Goal: Task Accomplishment & Management: Manage account settings

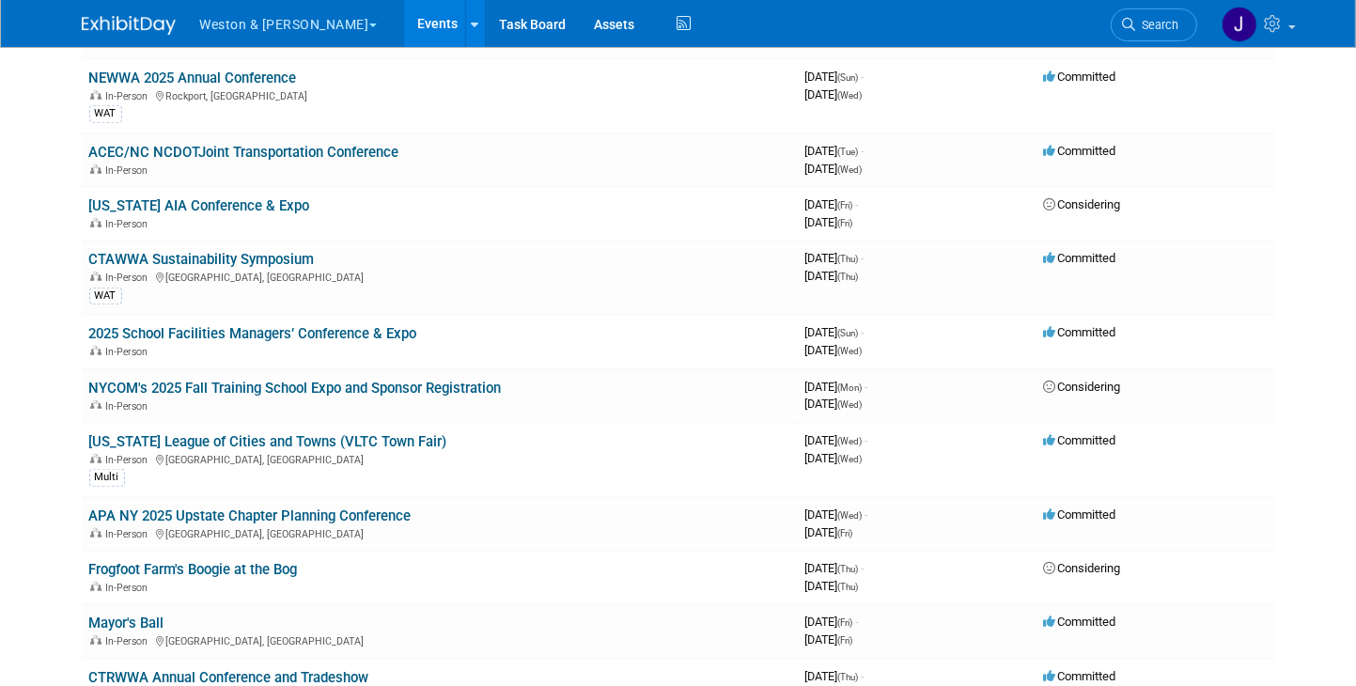
scroll to position [1315, 0]
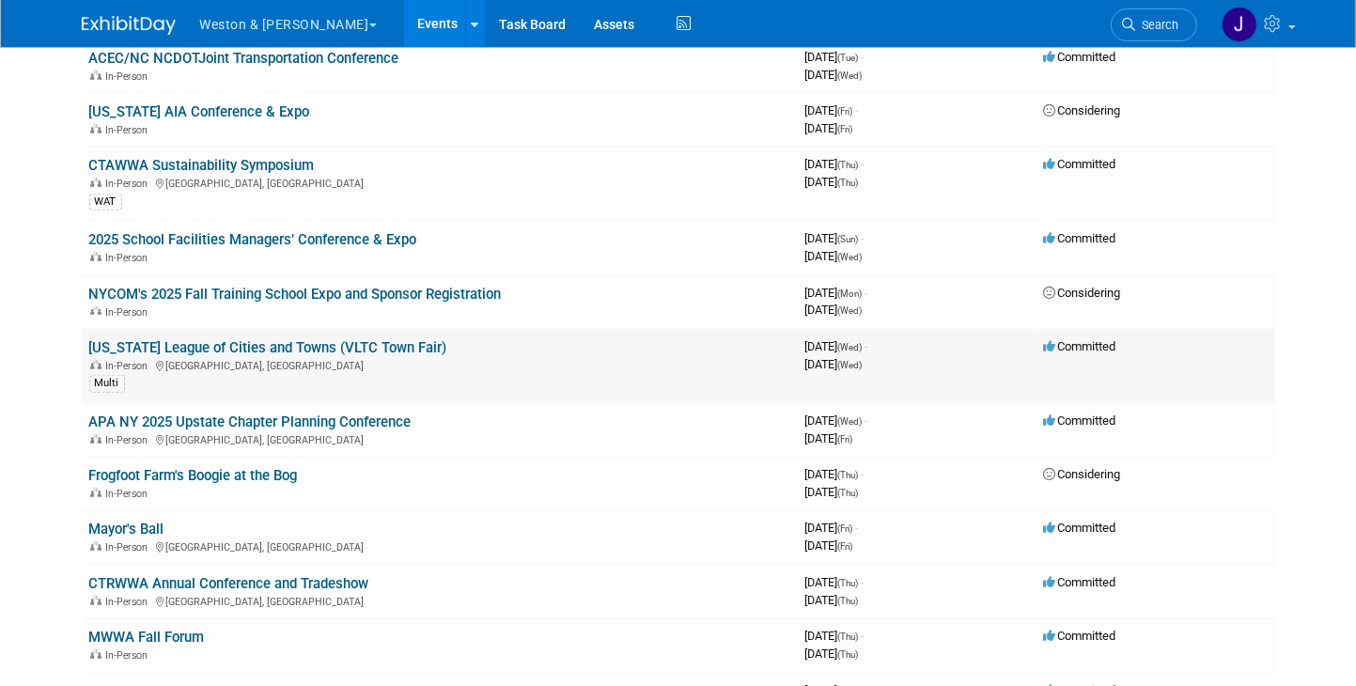
click at [326, 339] on link "[US_STATE] League of Cities and Towns (VLTC Town Fair)" at bounding box center [268, 347] width 358 height 17
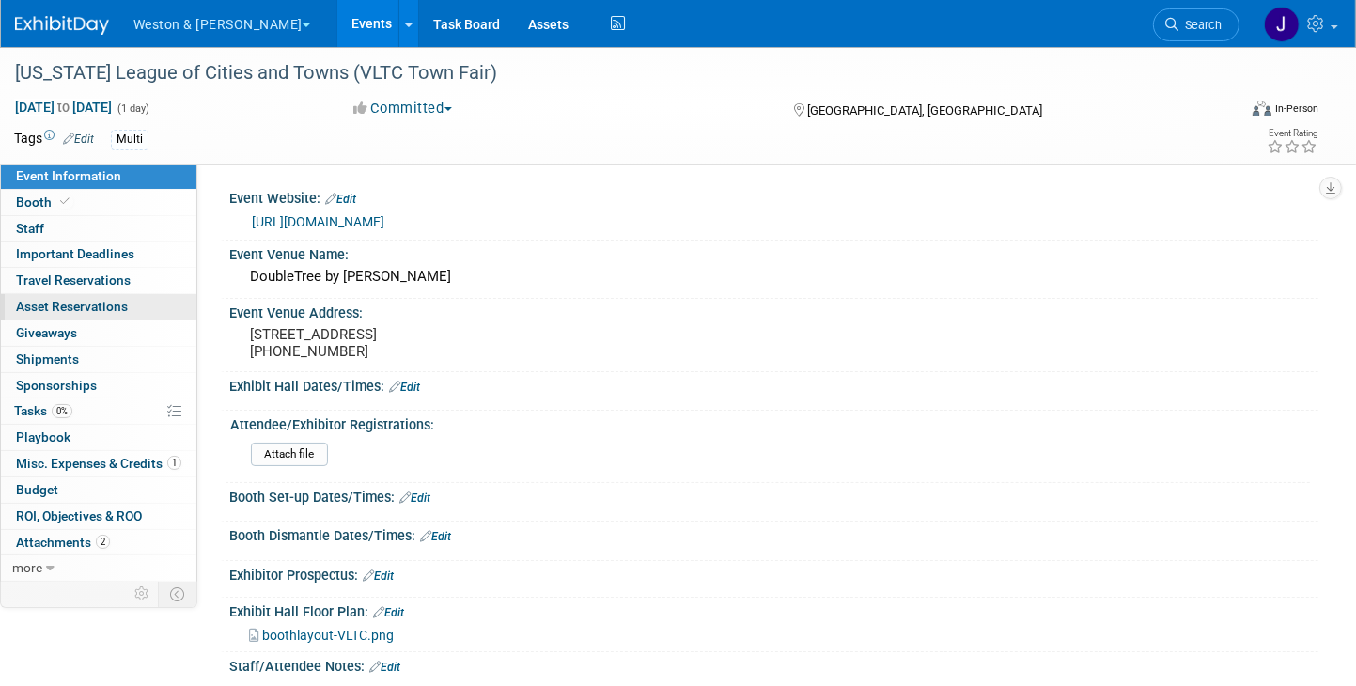
click at [101, 302] on span "Asset Reservations 0" at bounding box center [72, 306] width 112 height 15
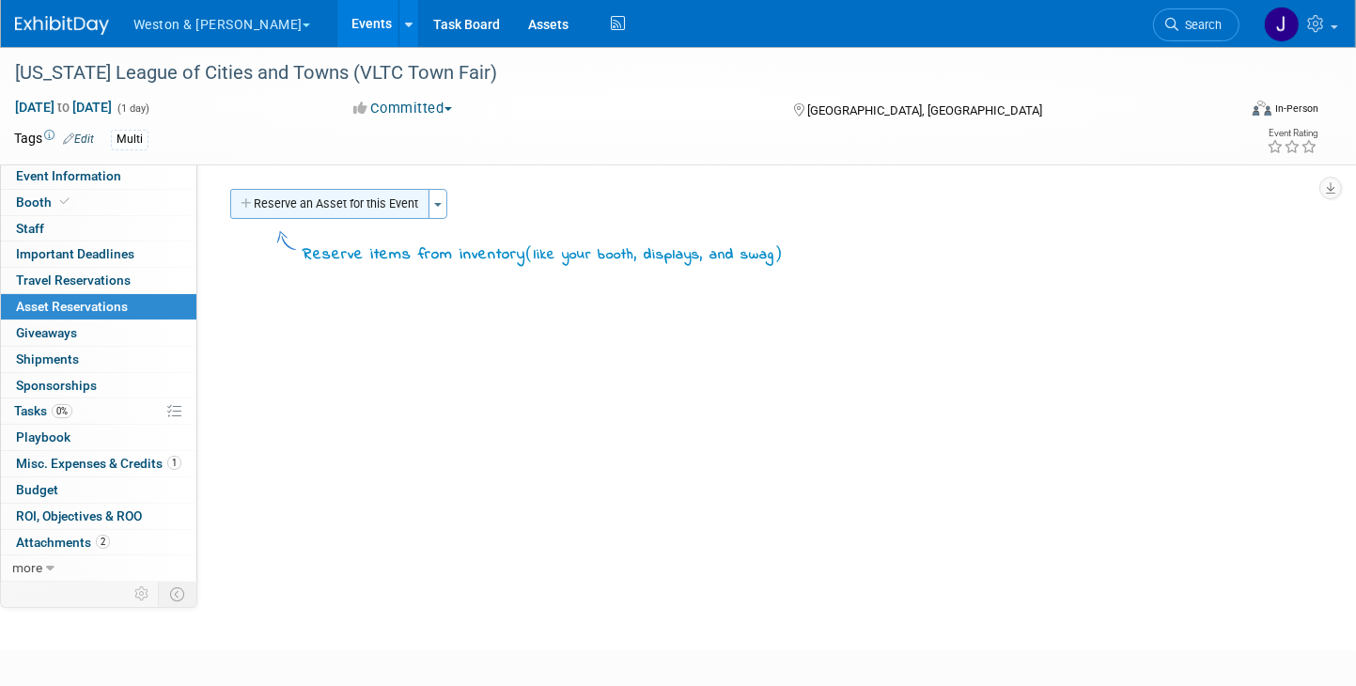
click at [384, 200] on button "Reserve an Asset for this Event" at bounding box center [329, 204] width 199 height 30
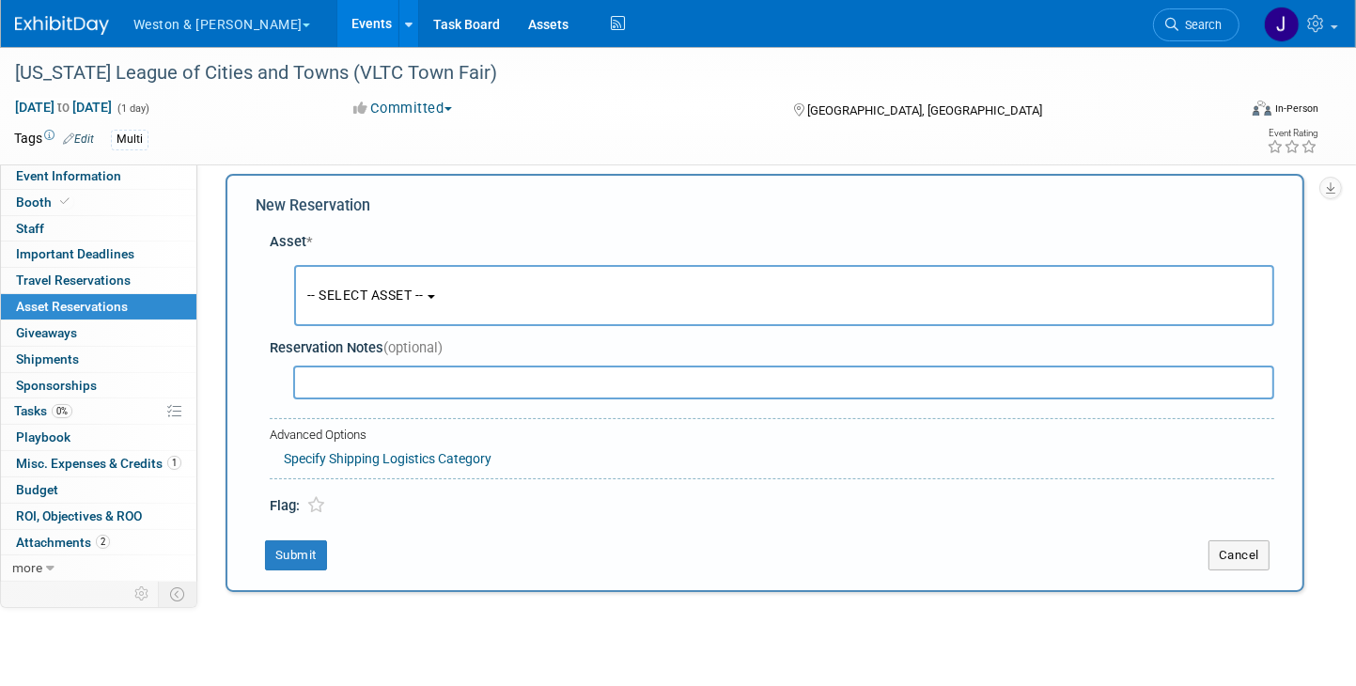
scroll to position [17, 0]
click at [441, 290] on button "-- SELECT ASSET --" at bounding box center [784, 293] width 980 height 61
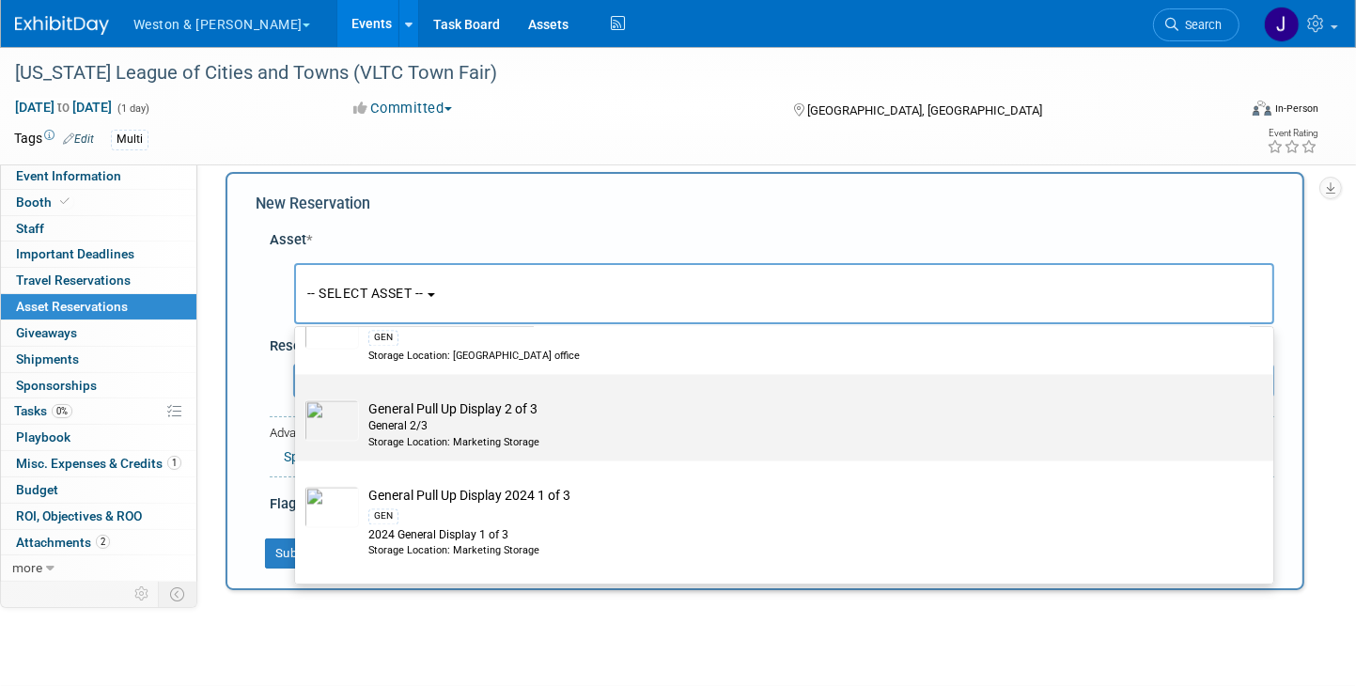
scroll to position [3664, 0]
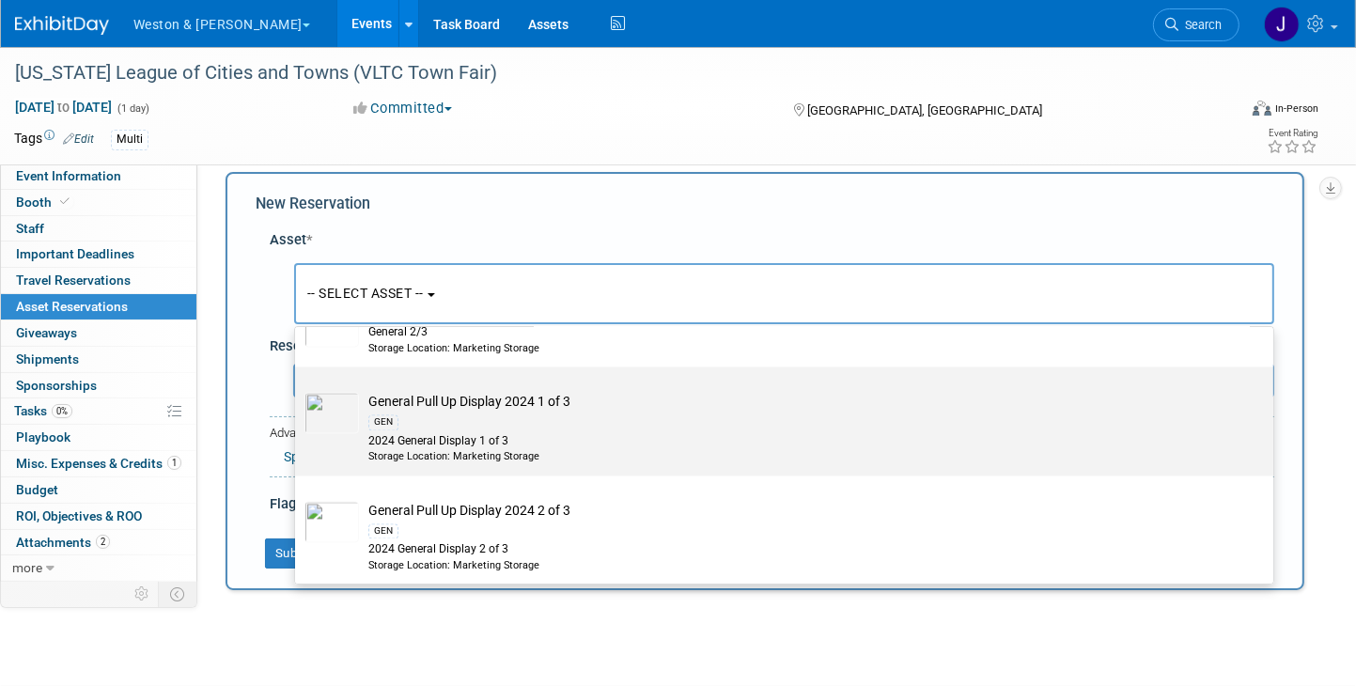
click at [407, 394] on td "General Pull Up Display 2024 1 of 3 GEN 2024 General Display 1 of 3 Storage Loc…" at bounding box center [797, 428] width 877 height 71
click at [298, 390] on input "General Pull Up Display 2024 1 of 3 GEN 2024 General Display 1 of 3 Storage Loc…" at bounding box center [292, 384] width 12 height 12
select select "10717339"
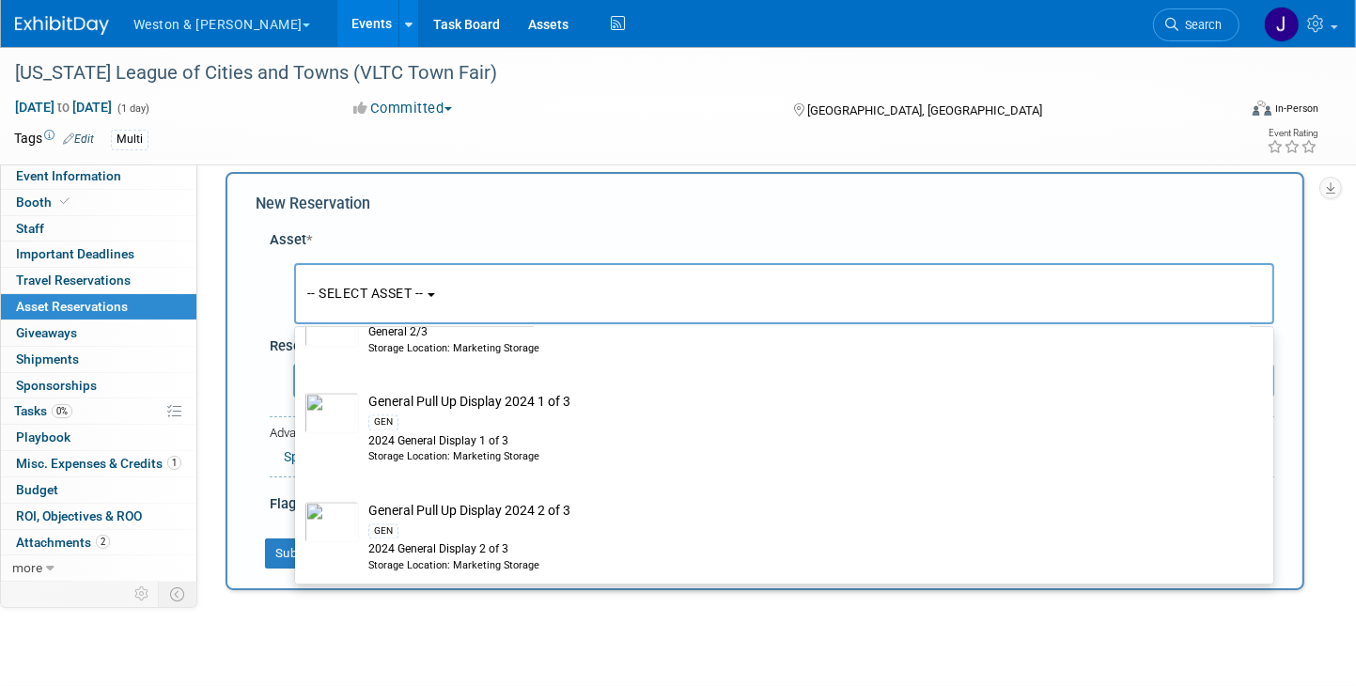
select select "9"
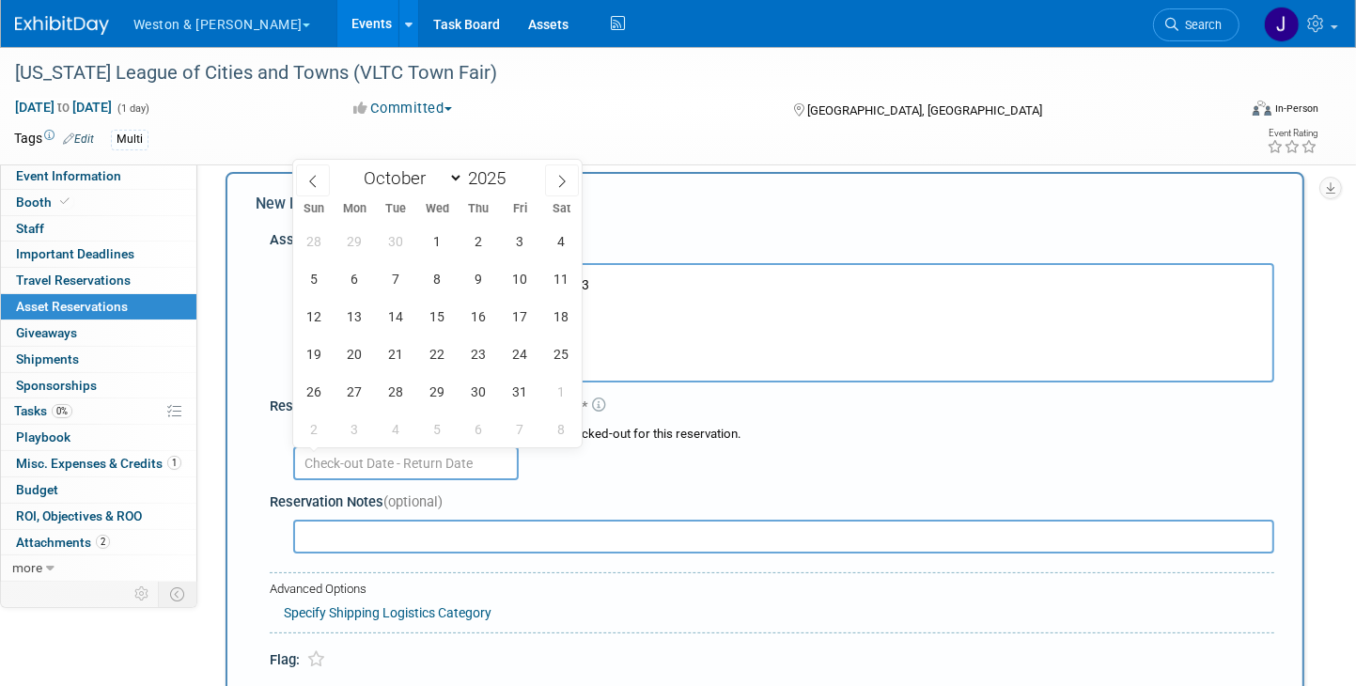
click at [403, 463] on input "text" at bounding box center [405, 463] width 225 height 34
click at [436, 234] on span "1" at bounding box center [437, 241] width 37 height 37
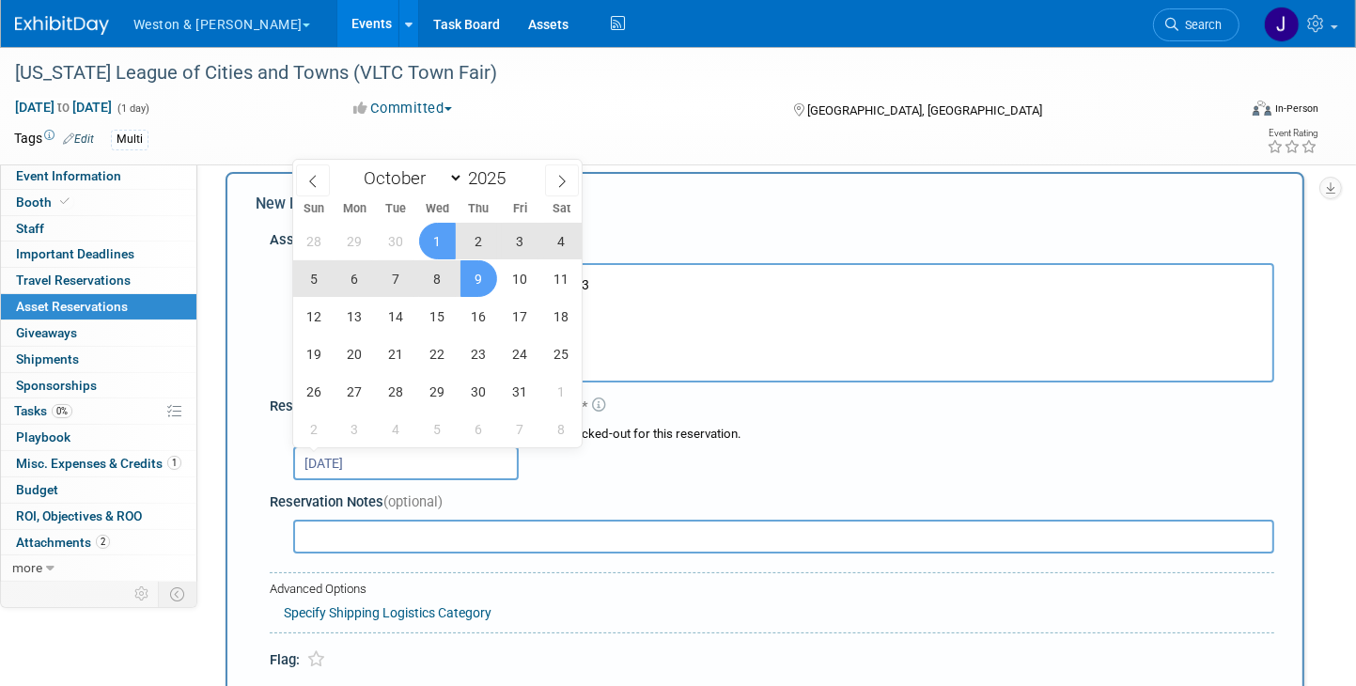
click at [478, 278] on span "9" at bounding box center [478, 278] width 37 height 37
type input "[DATE] to [DATE]"
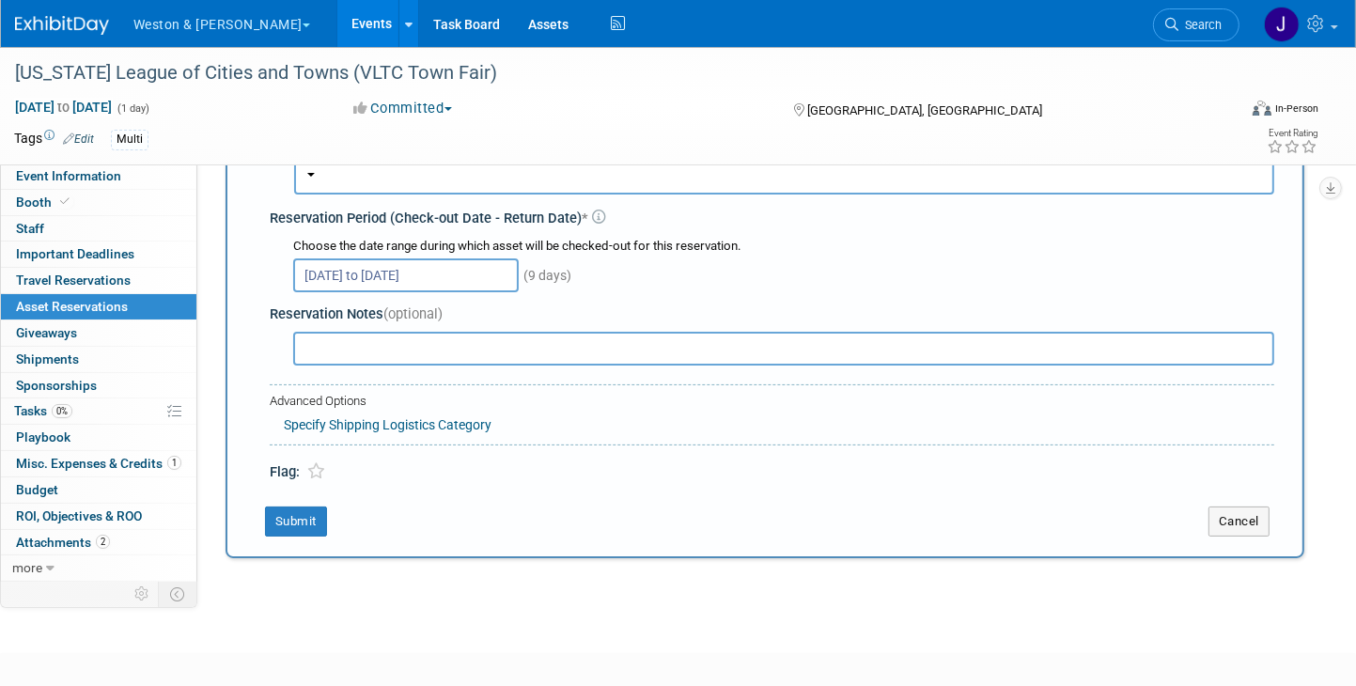
scroll to position [299, 0]
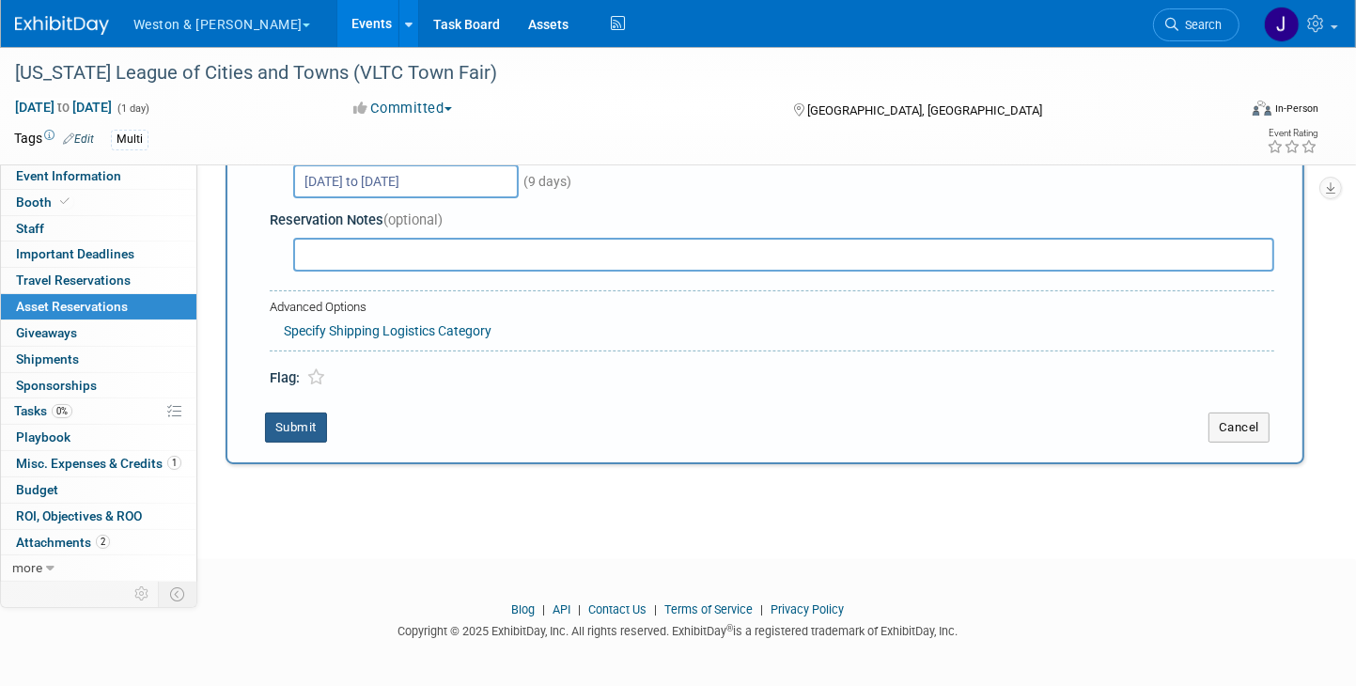
click at [293, 422] on button "Submit" at bounding box center [296, 427] width 62 height 30
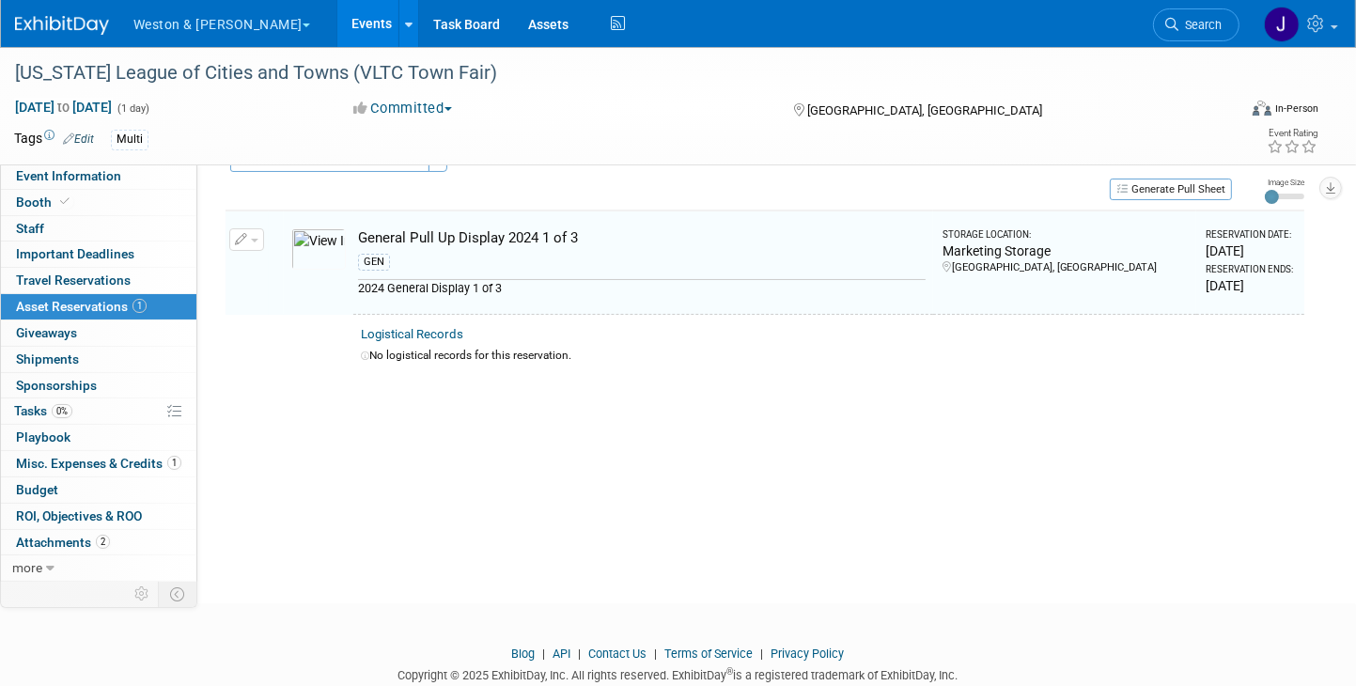
scroll to position [22, 0]
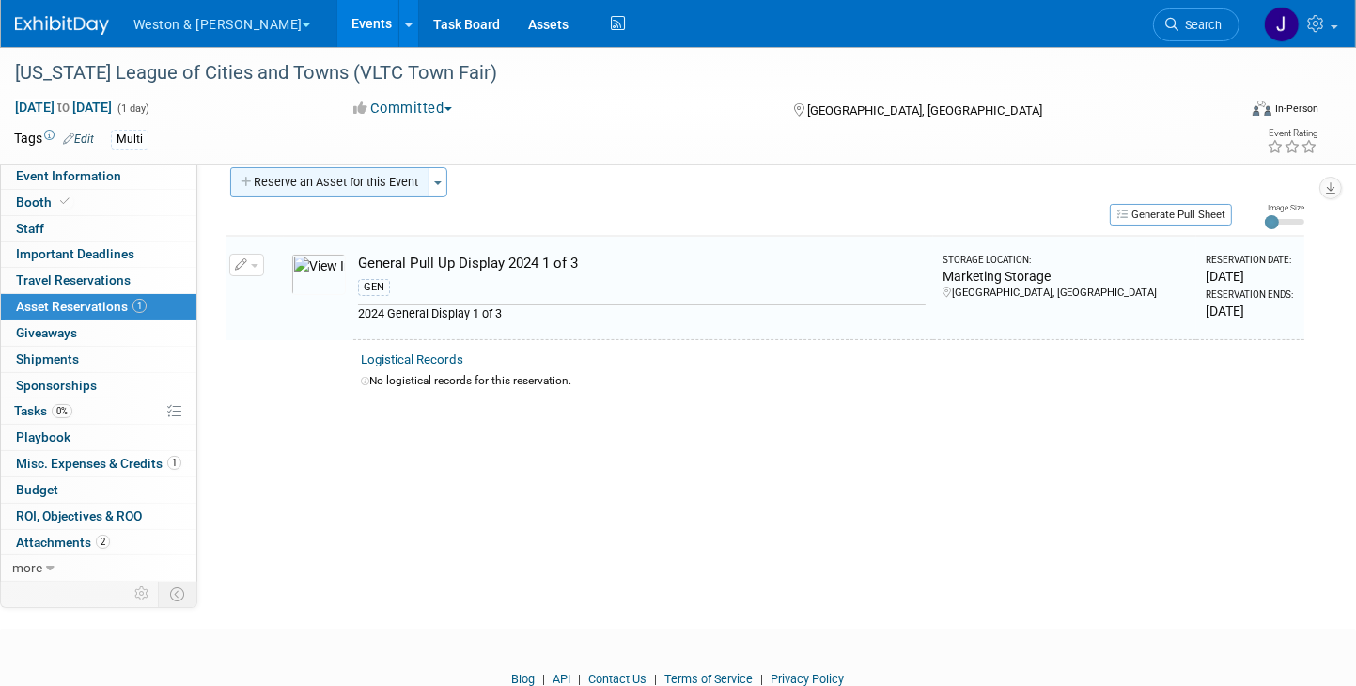
click at [354, 179] on button "Reserve an Asset for this Event" at bounding box center [329, 182] width 199 height 30
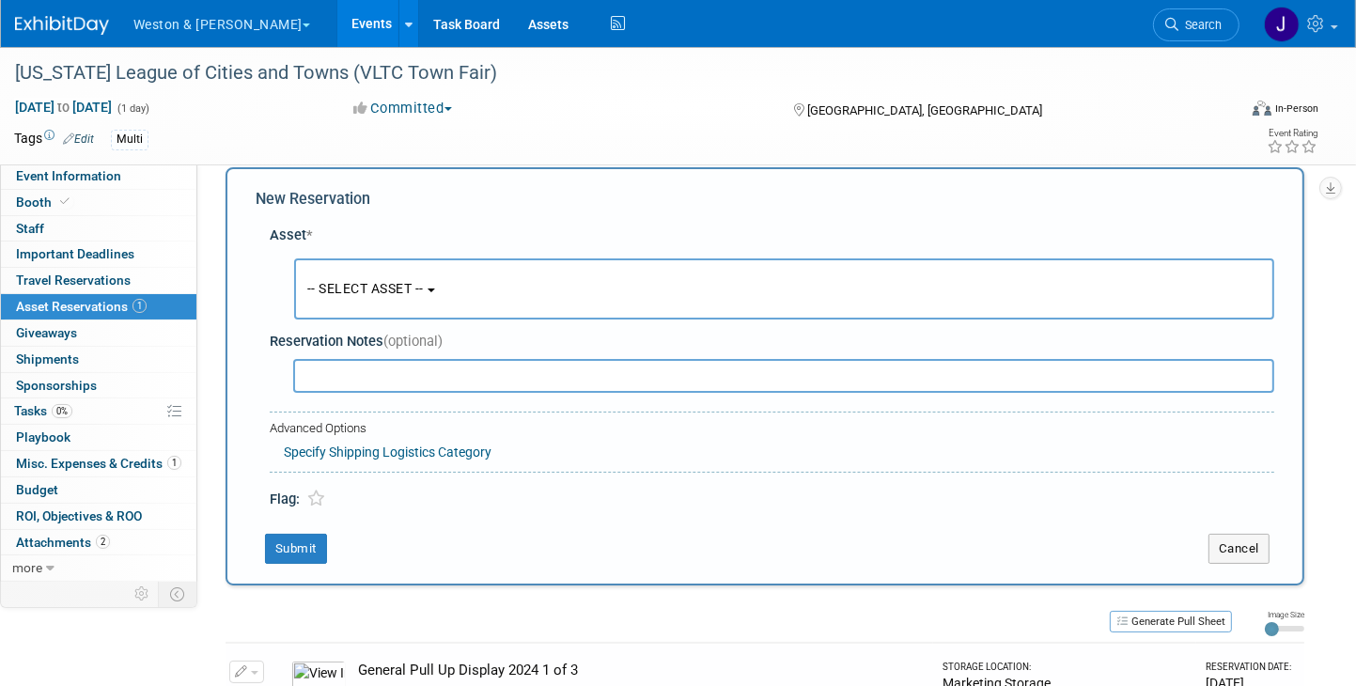
scroll to position [17, 0]
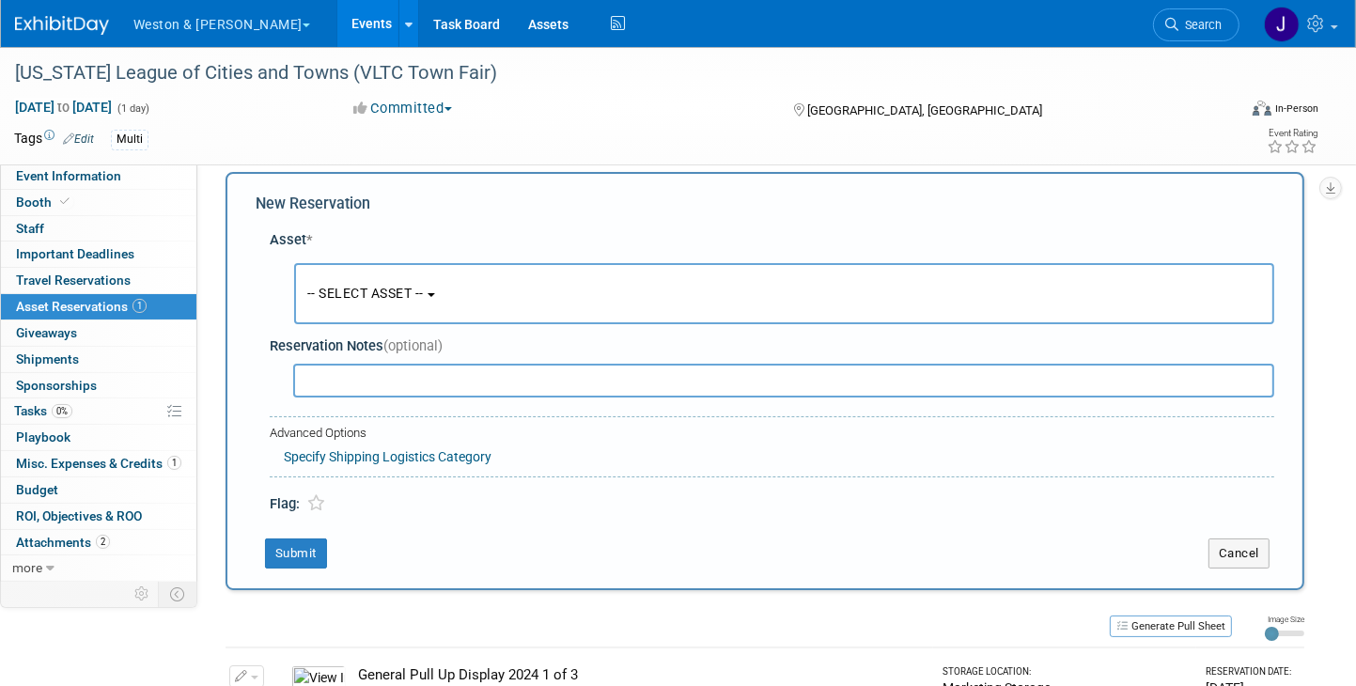
click at [441, 289] on button "-- SELECT ASSET --" at bounding box center [784, 293] width 980 height 61
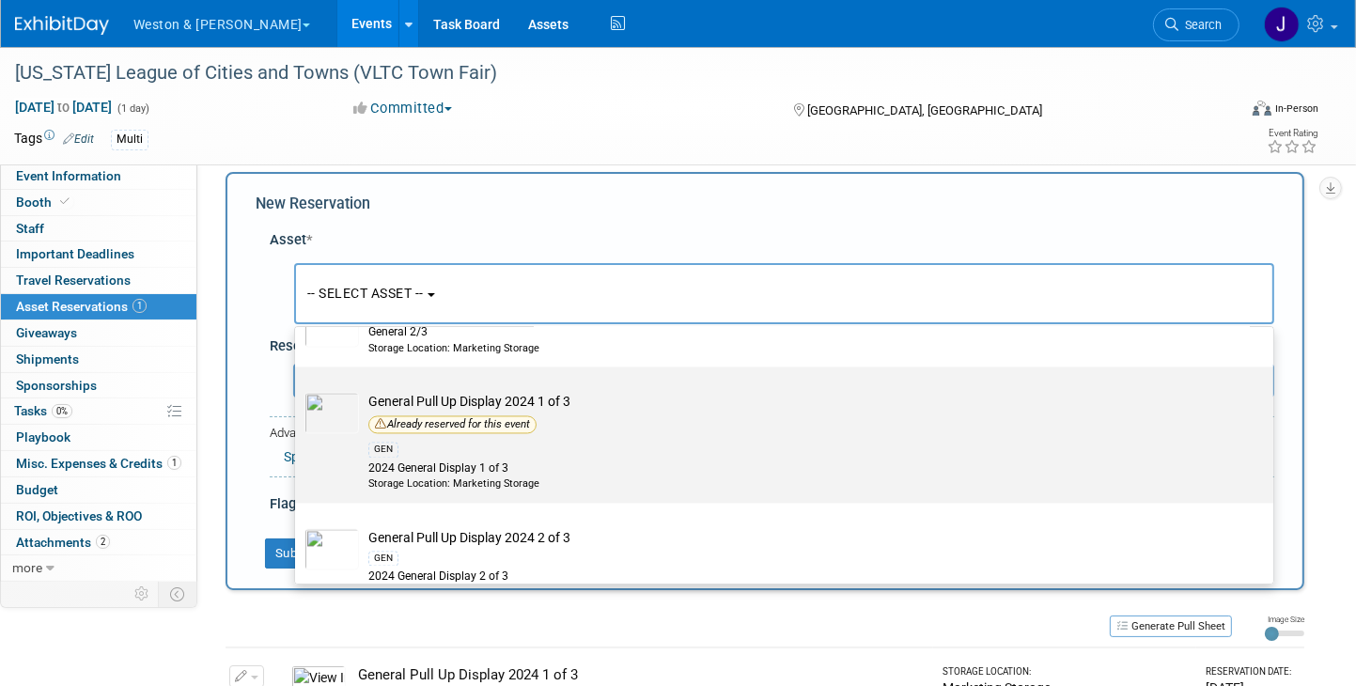
scroll to position [3758, 0]
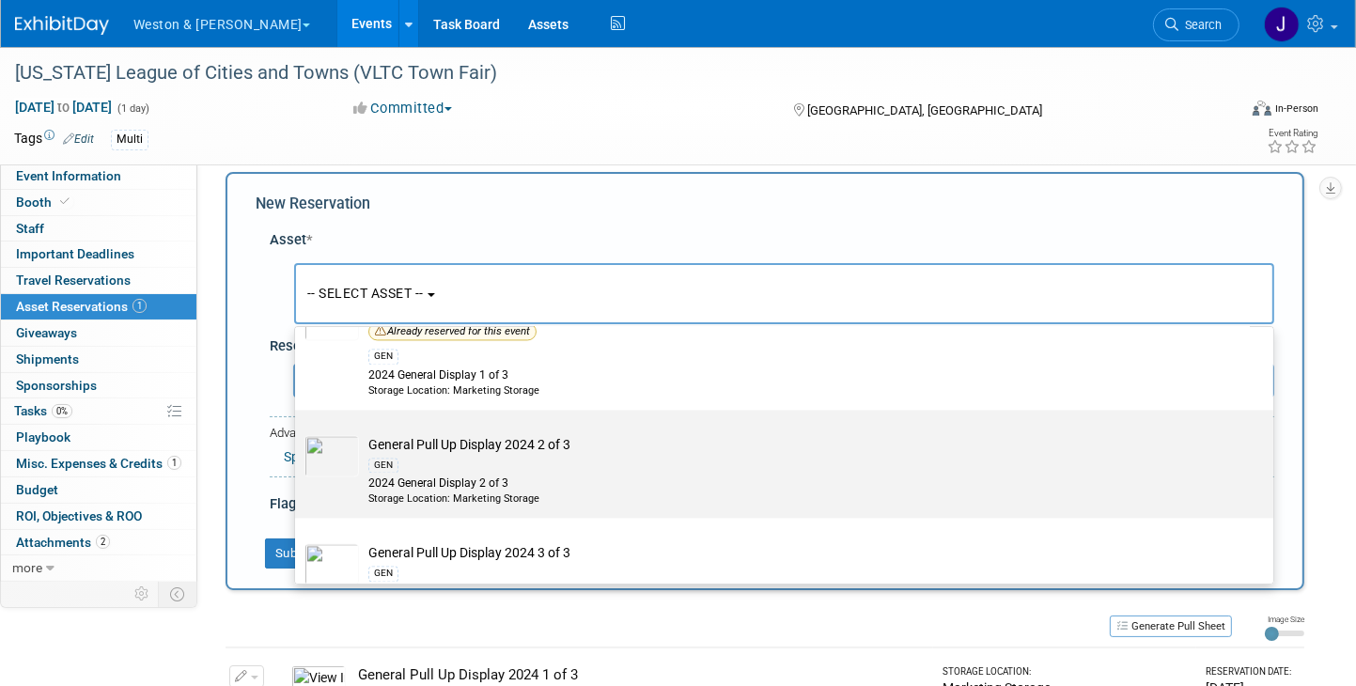
click at [413, 435] on td "General Pull Up Display 2024 2 of 3 GEN 2024 General Display 2 of 3 Storage Loc…" at bounding box center [797, 470] width 877 height 71
click at [298, 431] on input "General Pull Up Display 2024 2 of 3 GEN 2024 General Display 2 of 3 Storage Loc…" at bounding box center [292, 426] width 12 height 12
select select "10717340"
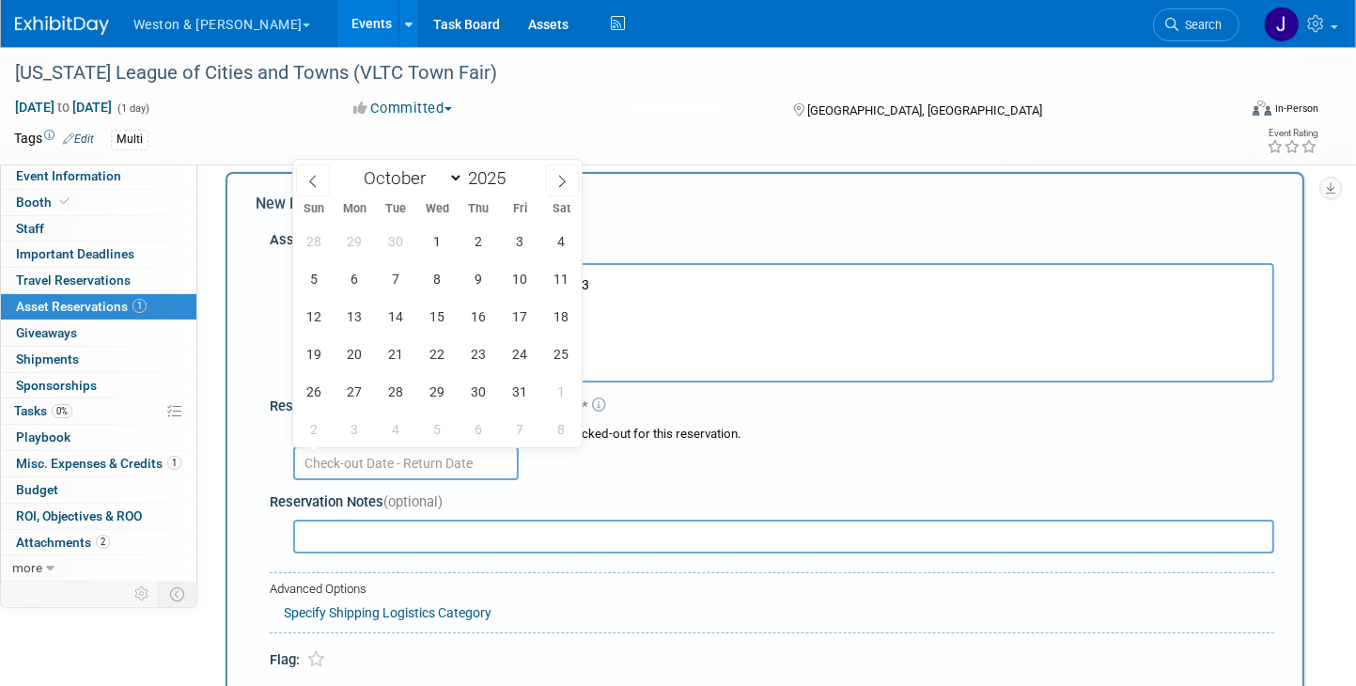
click at [349, 462] on input "text" at bounding box center [405, 463] width 225 height 34
click at [436, 235] on span "1" at bounding box center [437, 241] width 37 height 37
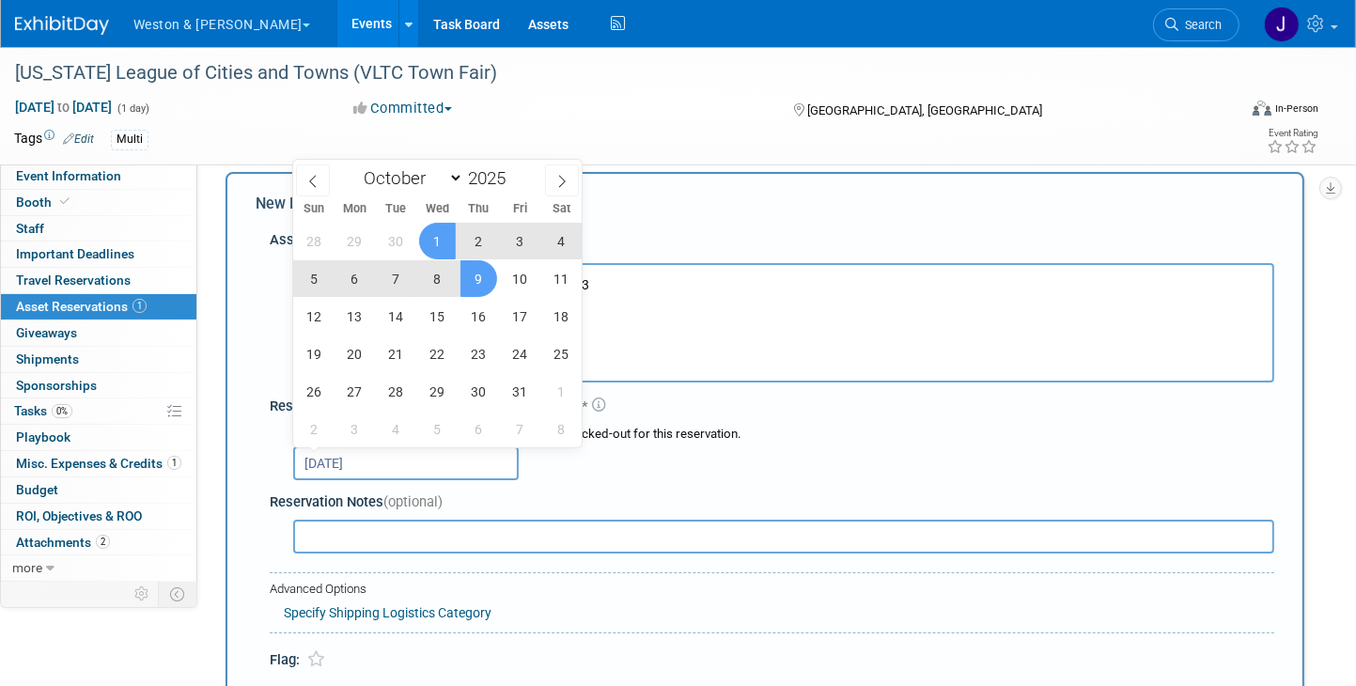
click at [476, 277] on span "9" at bounding box center [478, 278] width 37 height 37
type input "[DATE] to [DATE]"
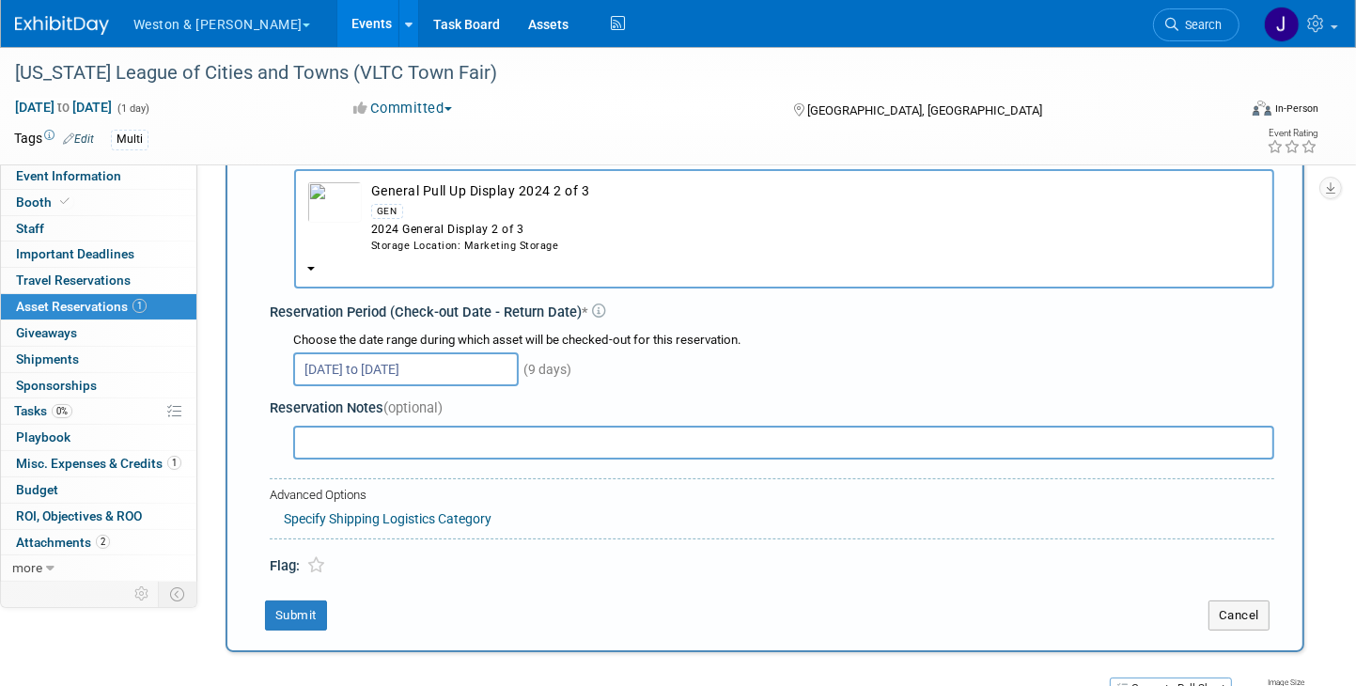
scroll to position [299, 0]
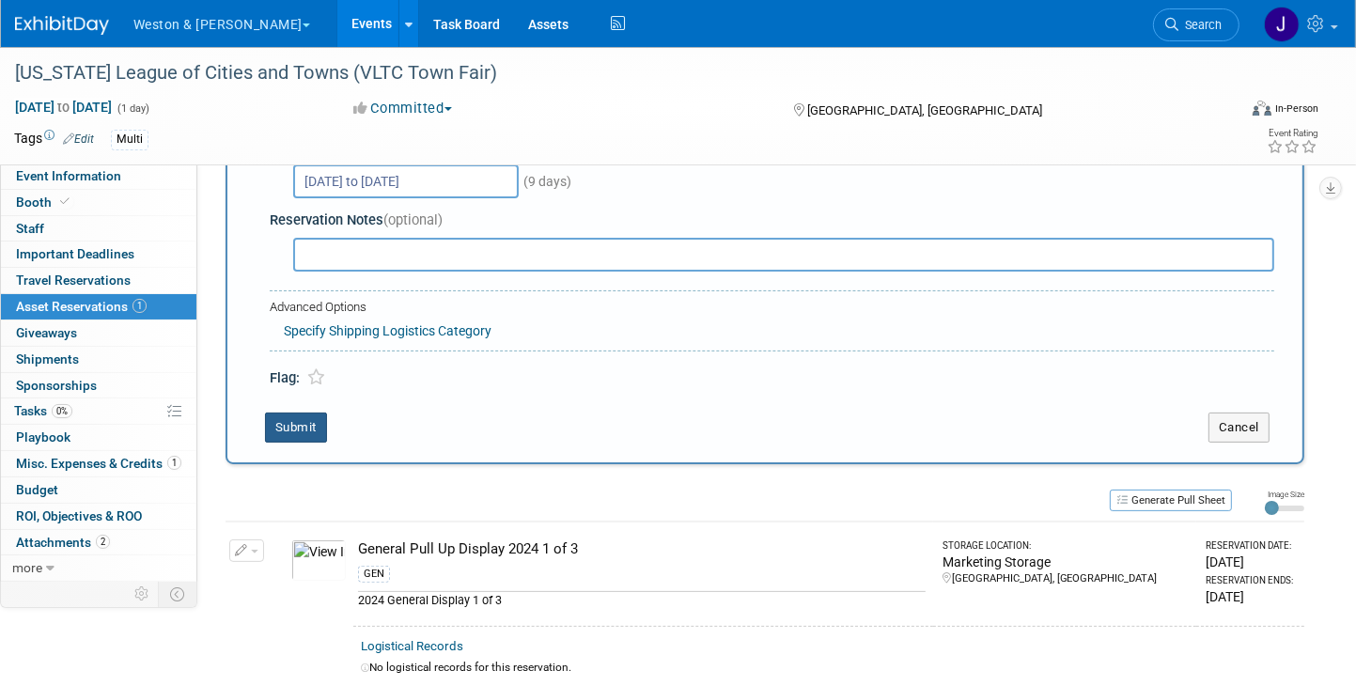
click at [299, 418] on button "Submit" at bounding box center [296, 427] width 62 height 30
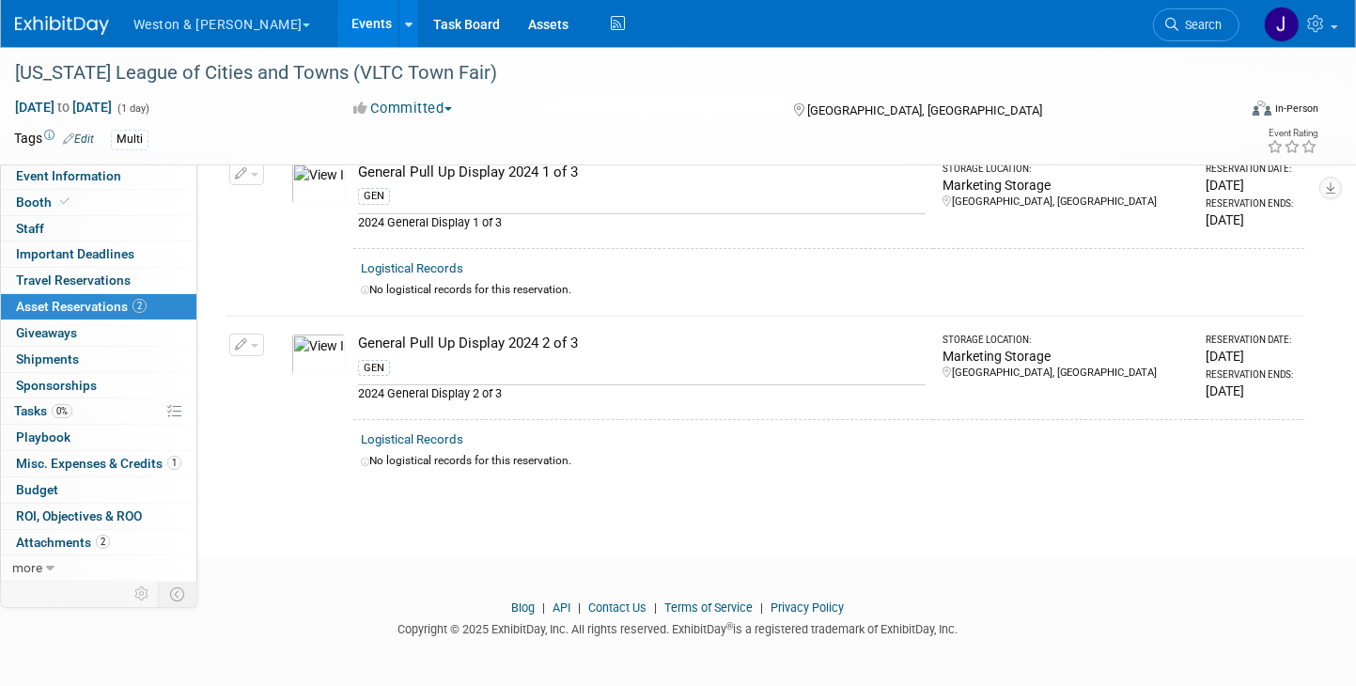
scroll to position [0, 0]
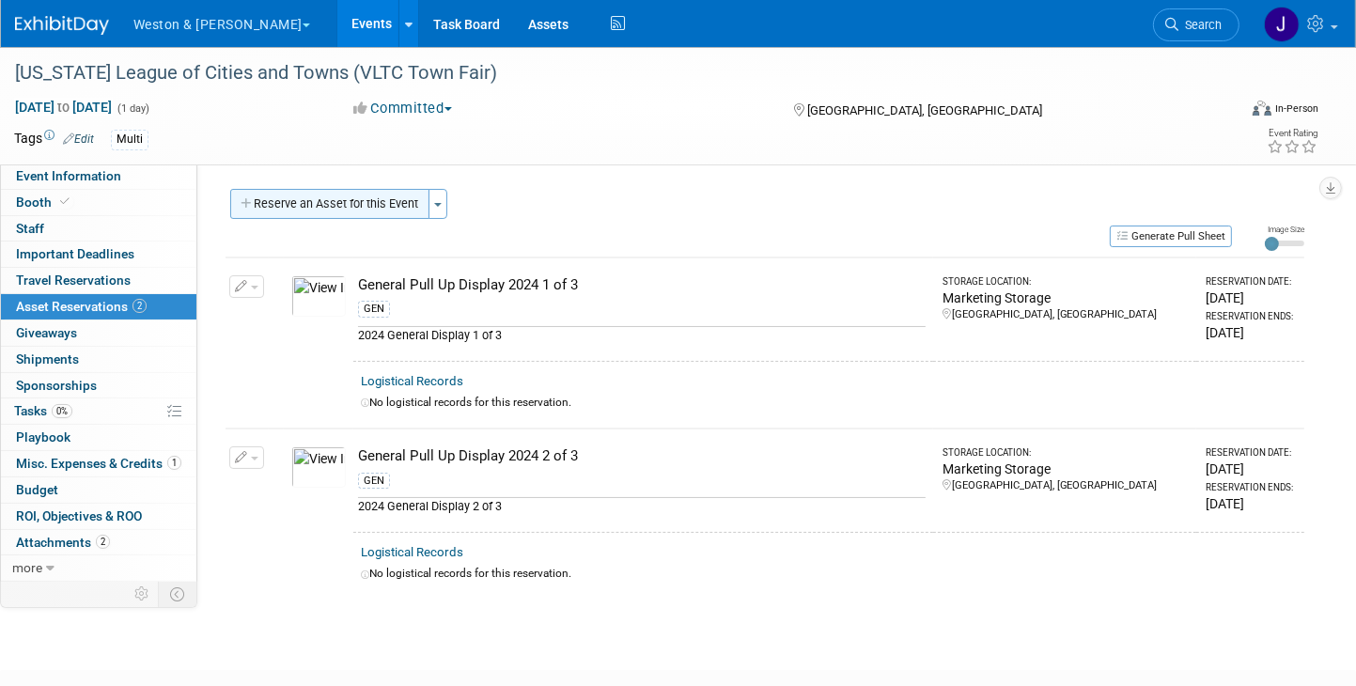
click at [355, 198] on button "Reserve an Asset for this Event" at bounding box center [329, 204] width 199 height 30
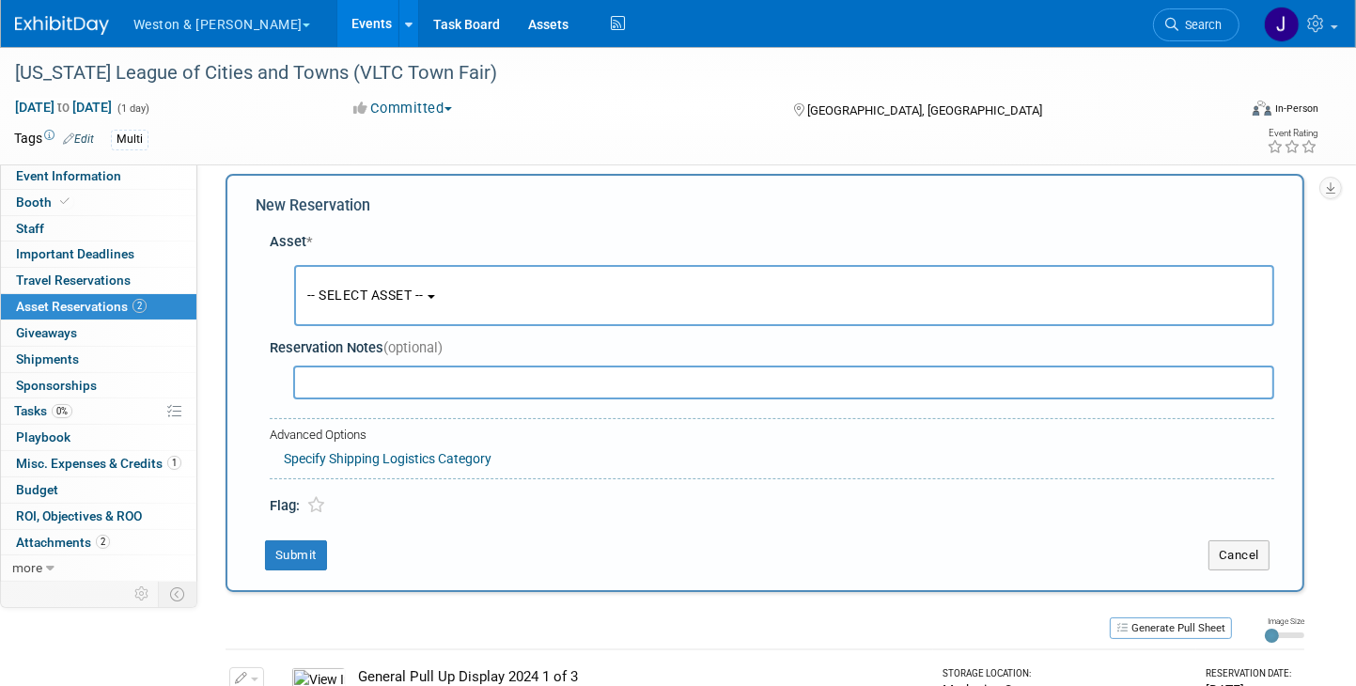
scroll to position [17, 0]
click at [443, 290] on button "-- SELECT ASSET --" at bounding box center [784, 293] width 980 height 61
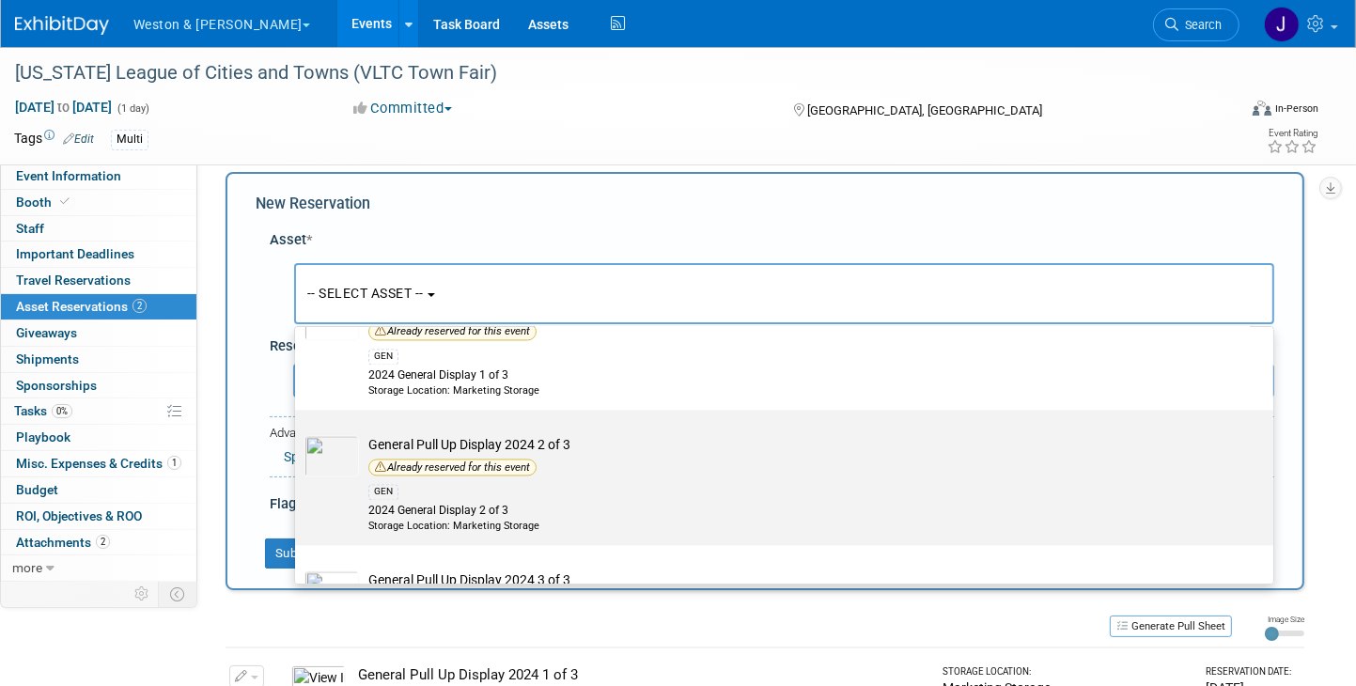
scroll to position [3852, 0]
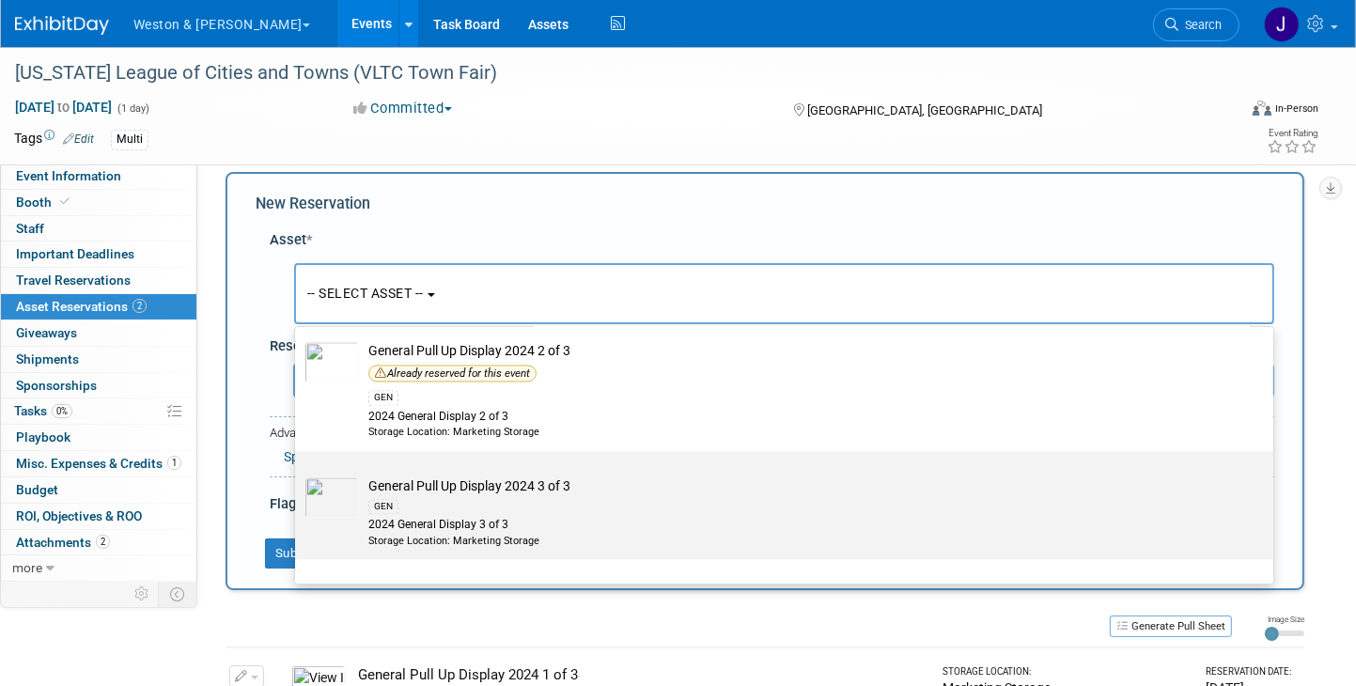
click at [469, 476] on td "General Pull Up Display 2024 3 of 3 GEN 2024 General Display 3 of 3 Storage Loc…" at bounding box center [797, 511] width 877 height 71
click at [298, 473] on input "General Pull Up Display 2024 3 of 3 GEN 2024 General Display 3 of 3 Storage Loc…" at bounding box center [292, 467] width 12 height 12
select select "10717341"
select select "9"
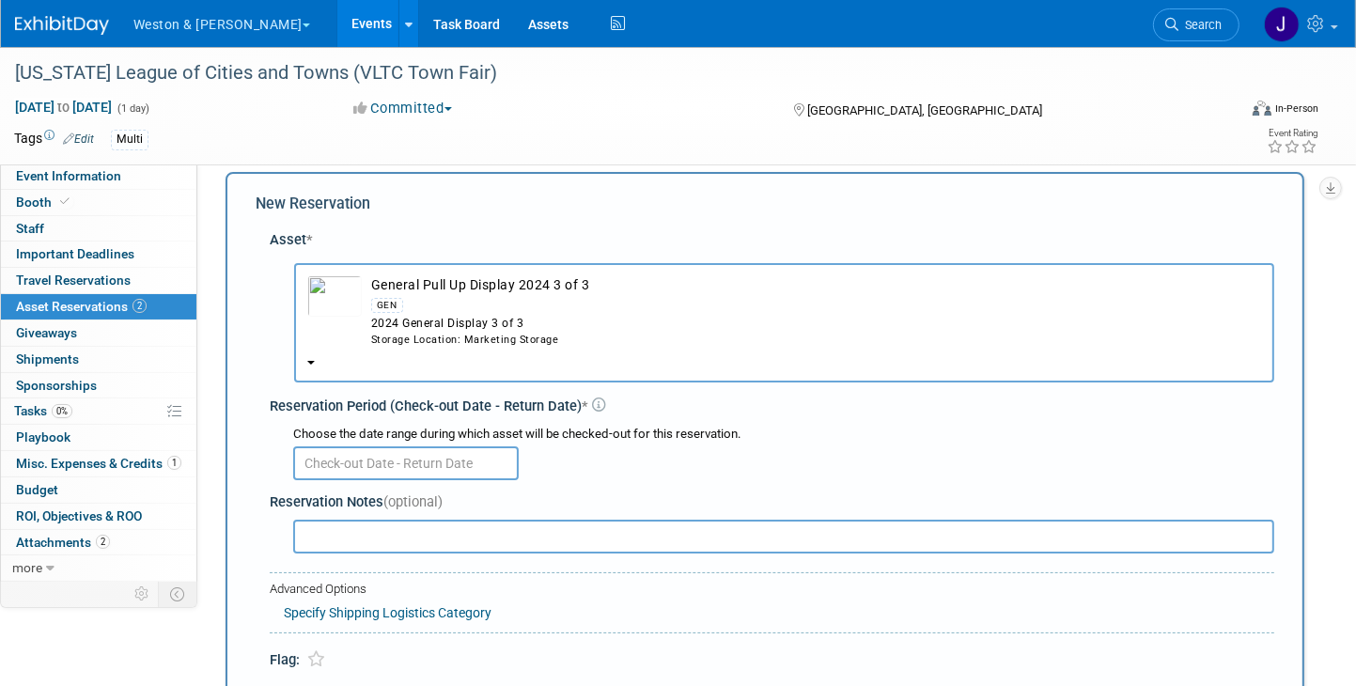
click at [392, 459] on input "text" at bounding box center [405, 463] width 225 height 34
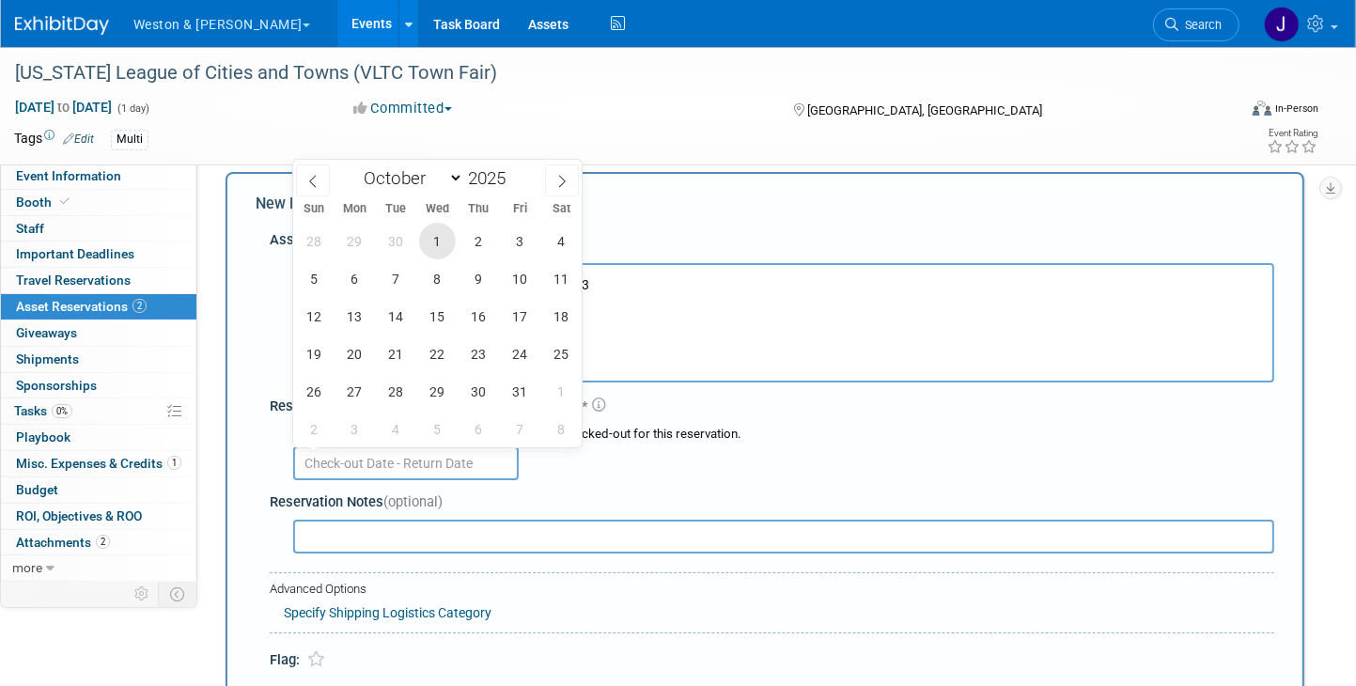
click at [433, 236] on span "1" at bounding box center [437, 241] width 37 height 37
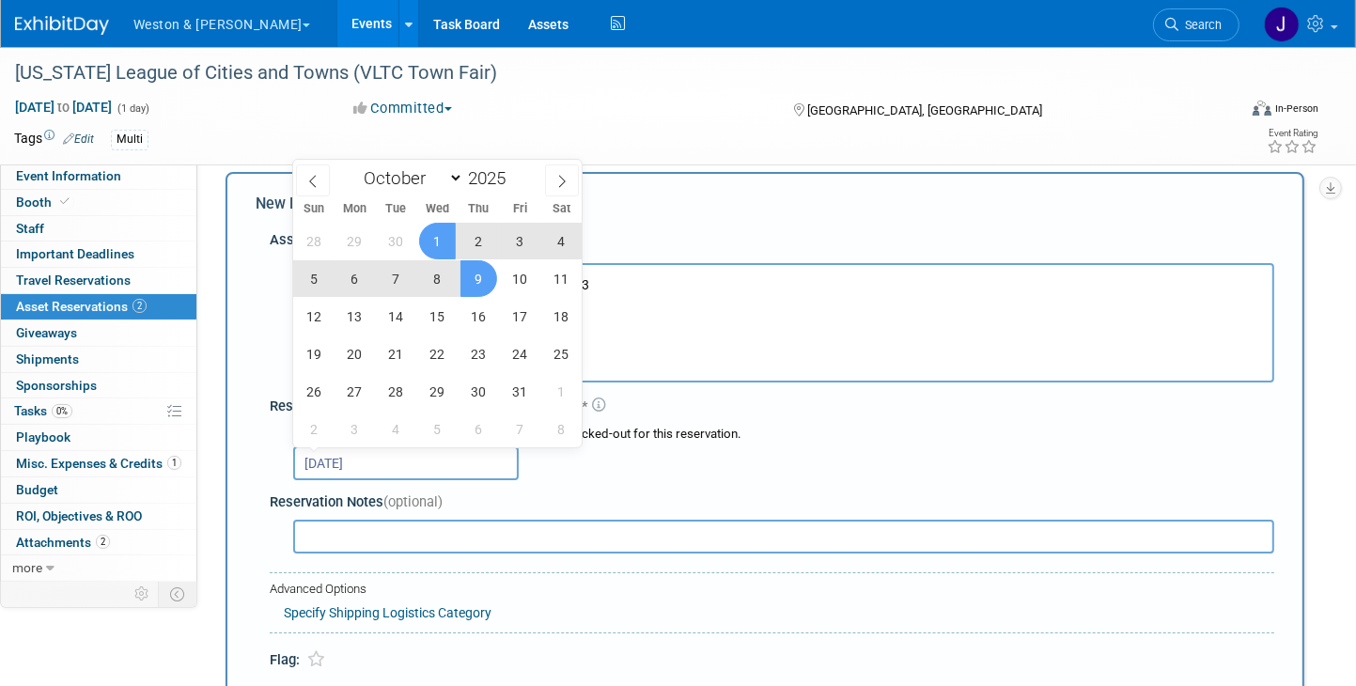
click at [483, 275] on span "9" at bounding box center [478, 278] width 37 height 37
type input "[DATE] to [DATE]"
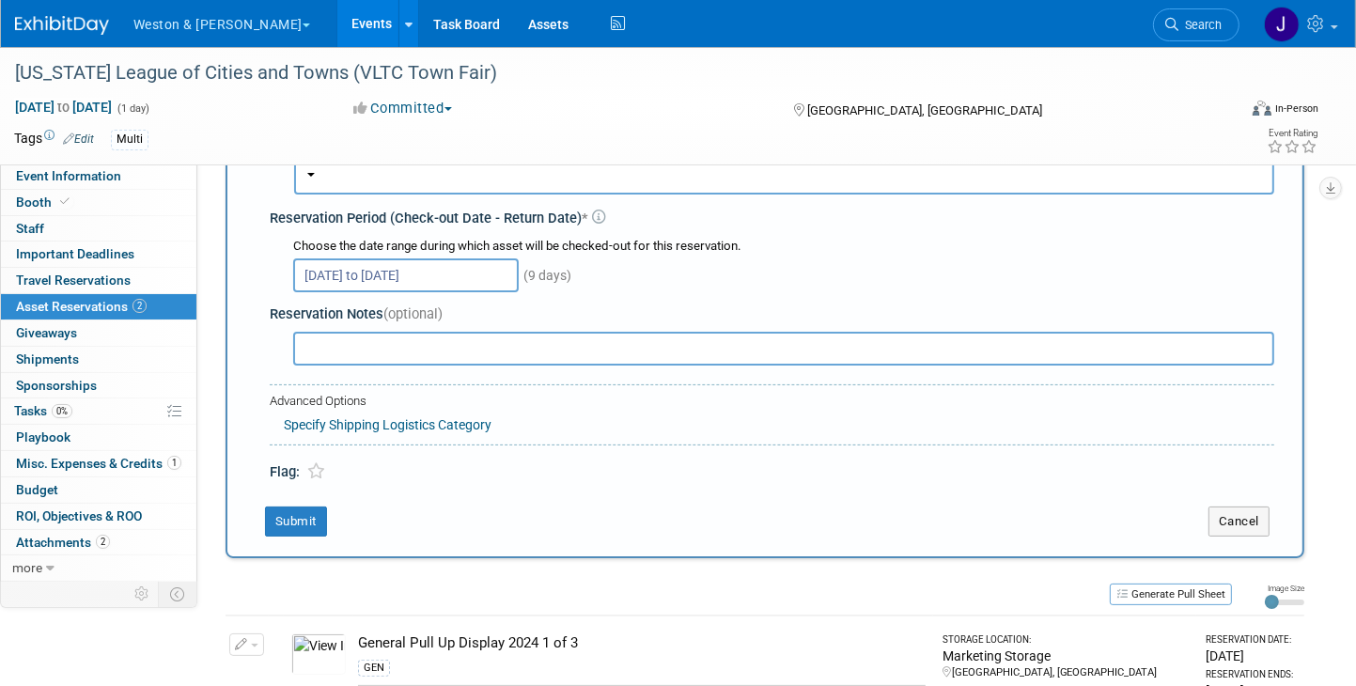
scroll to position [299, 0]
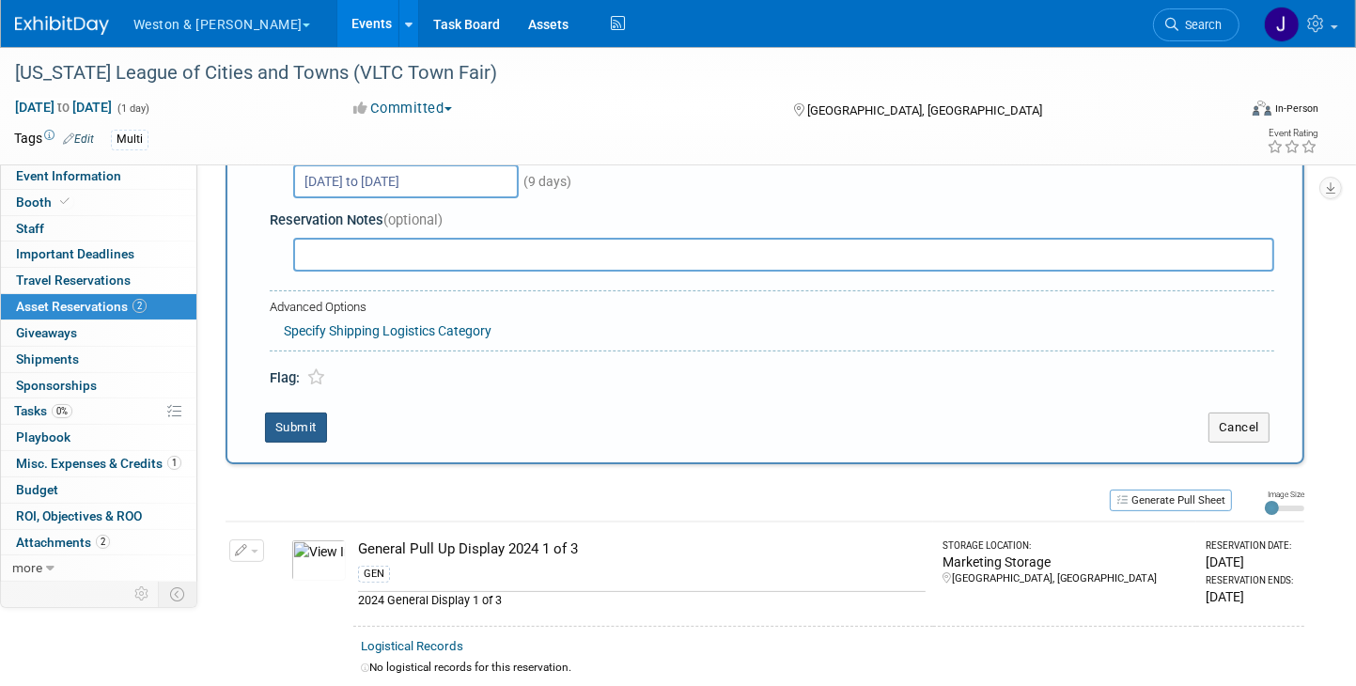
click at [300, 424] on button "Submit" at bounding box center [296, 427] width 62 height 30
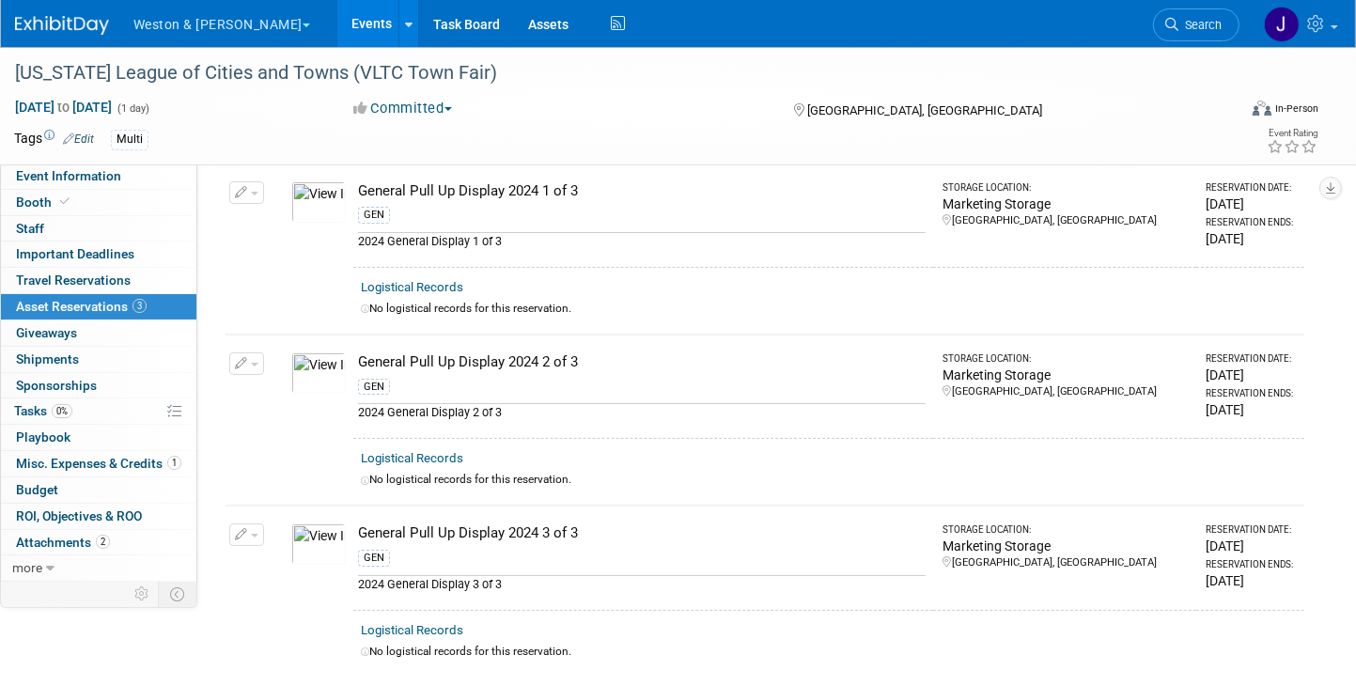
scroll to position [0, 0]
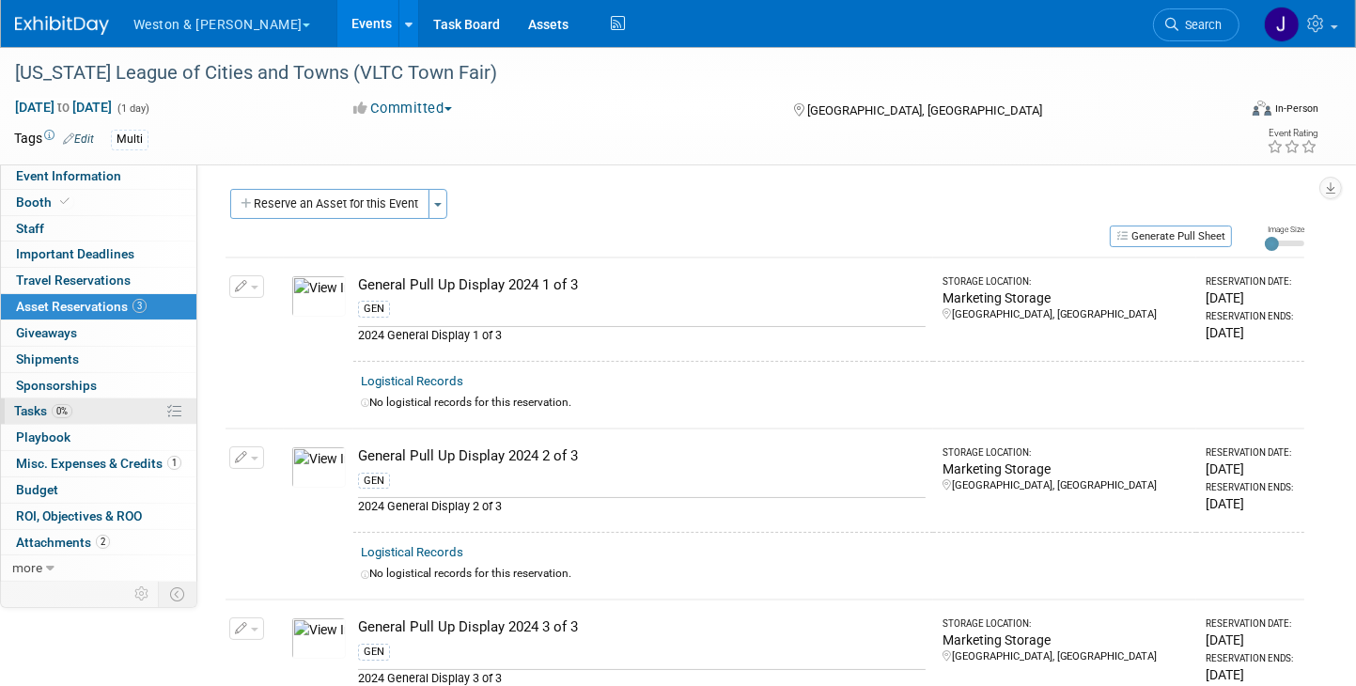
click at [29, 405] on span "Tasks 0%" at bounding box center [43, 410] width 58 height 15
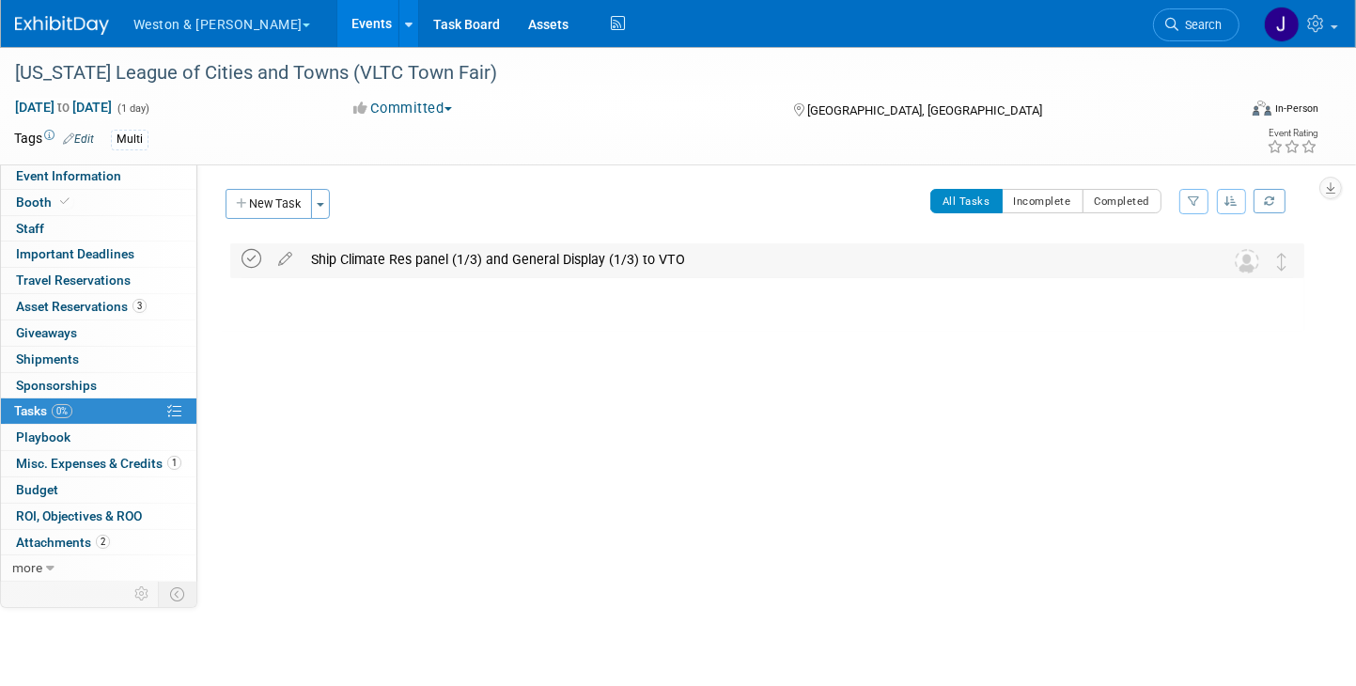
click at [248, 256] on icon at bounding box center [251, 259] width 20 height 20
click at [251, 256] on icon at bounding box center [251, 259] width 20 height 20
click at [509, 260] on div "Ship Climate Res panel (1/3) and General Display (1/3) to VTO" at bounding box center [749, 259] width 895 height 32
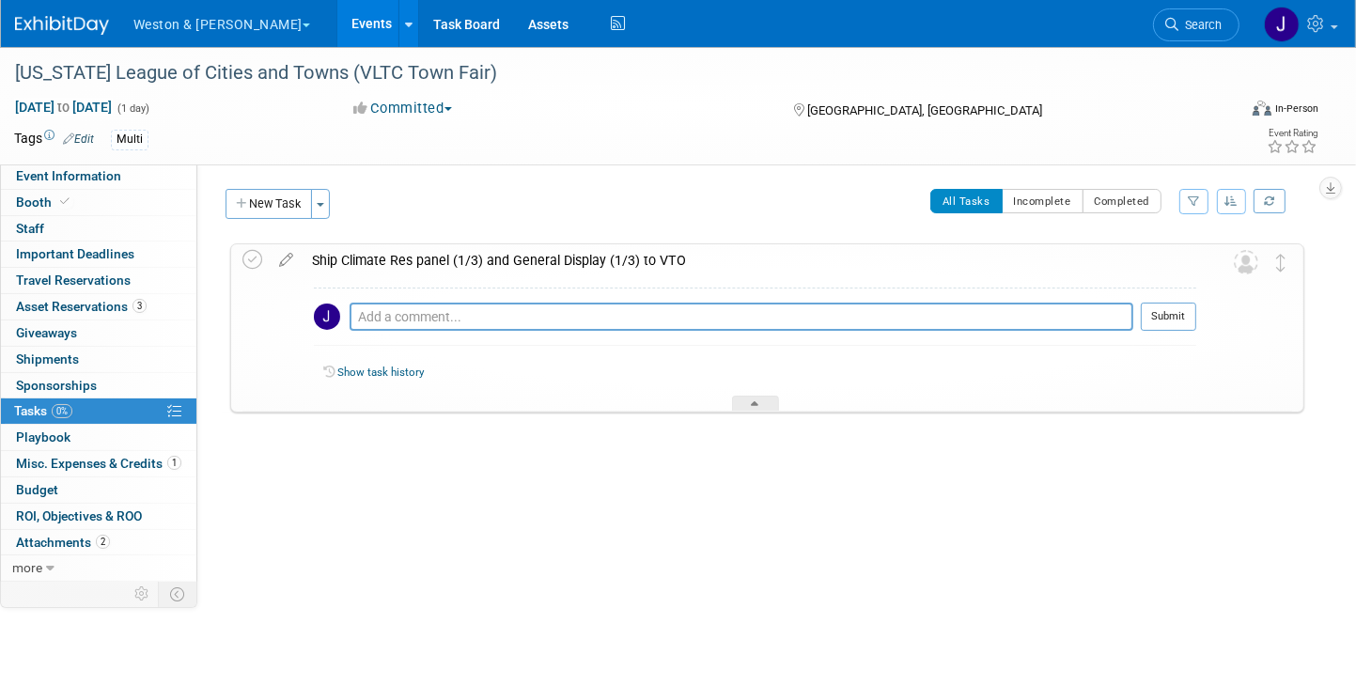
click at [508, 260] on div "Ship Climate Res panel (1/3) and General Display (1/3) to VTO" at bounding box center [749, 260] width 893 height 32
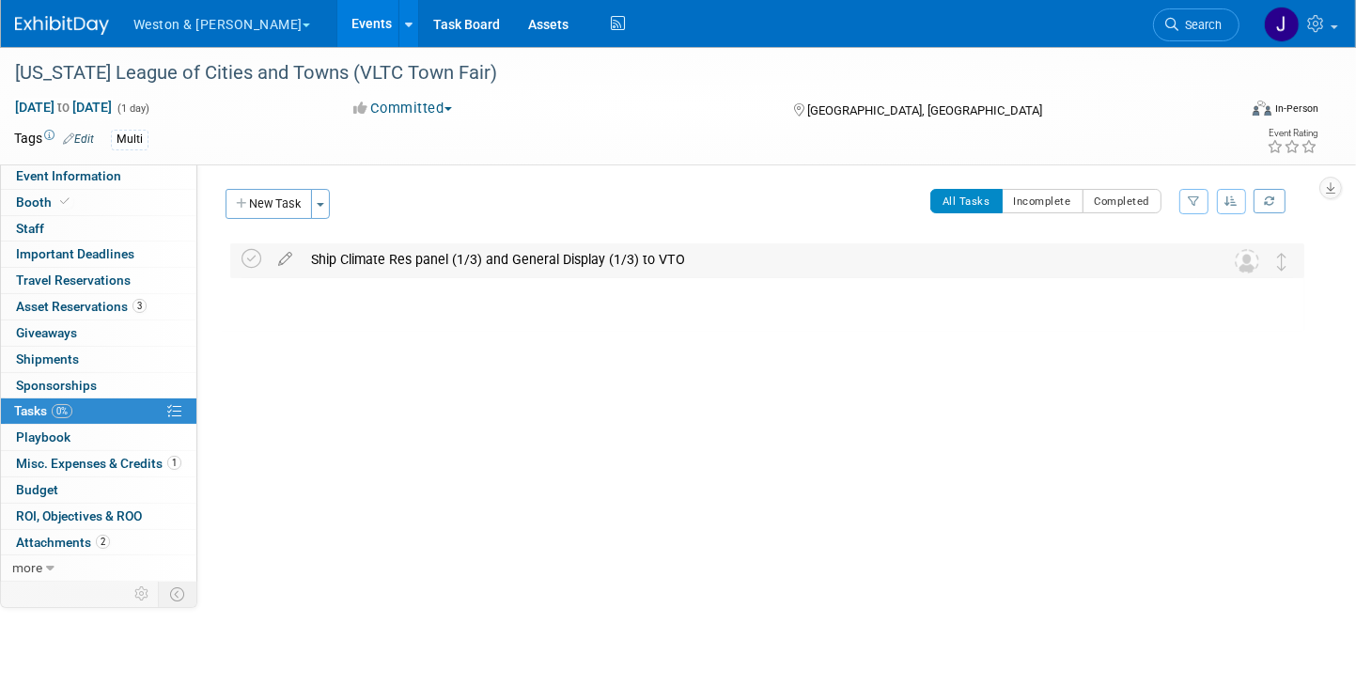
click at [490, 260] on div "Ship Climate Res panel (1/3) and General Display (1/3) to VTO" at bounding box center [749, 259] width 895 height 32
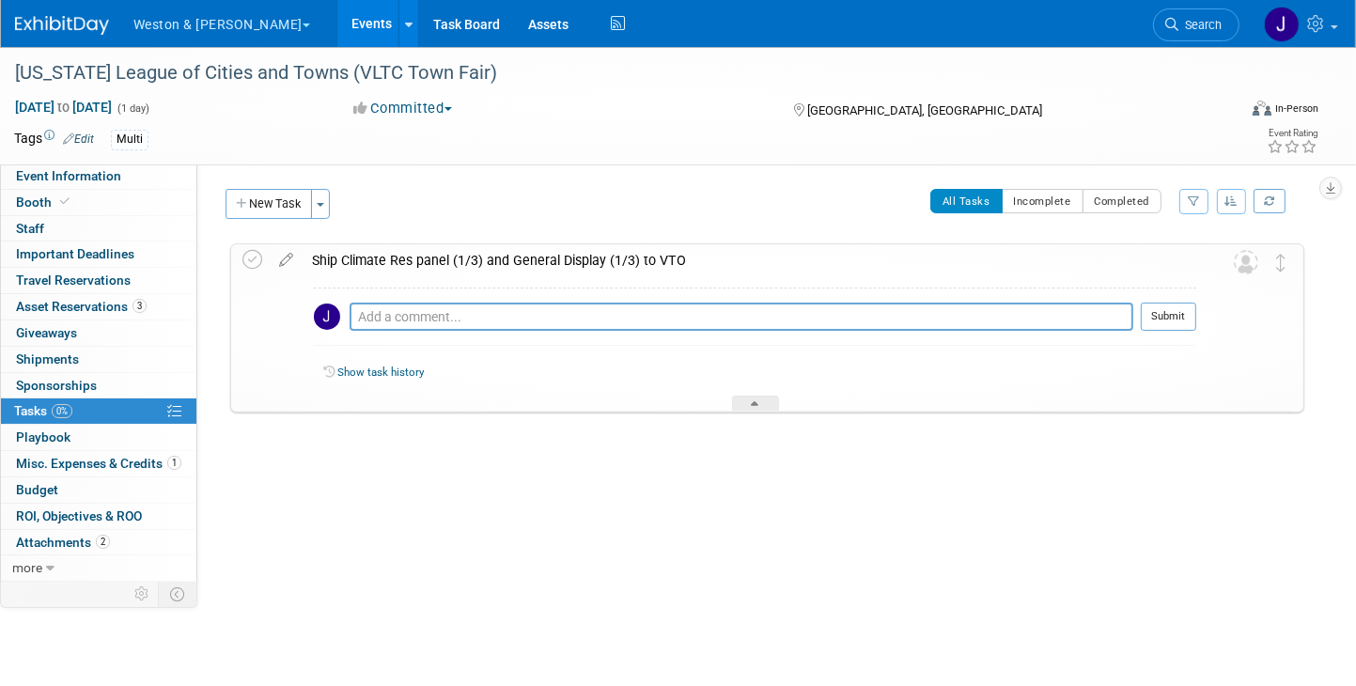
click at [777, 254] on div "Ship Climate Res panel (1/3) and General Display (1/3) to VTO" at bounding box center [749, 260] width 893 height 32
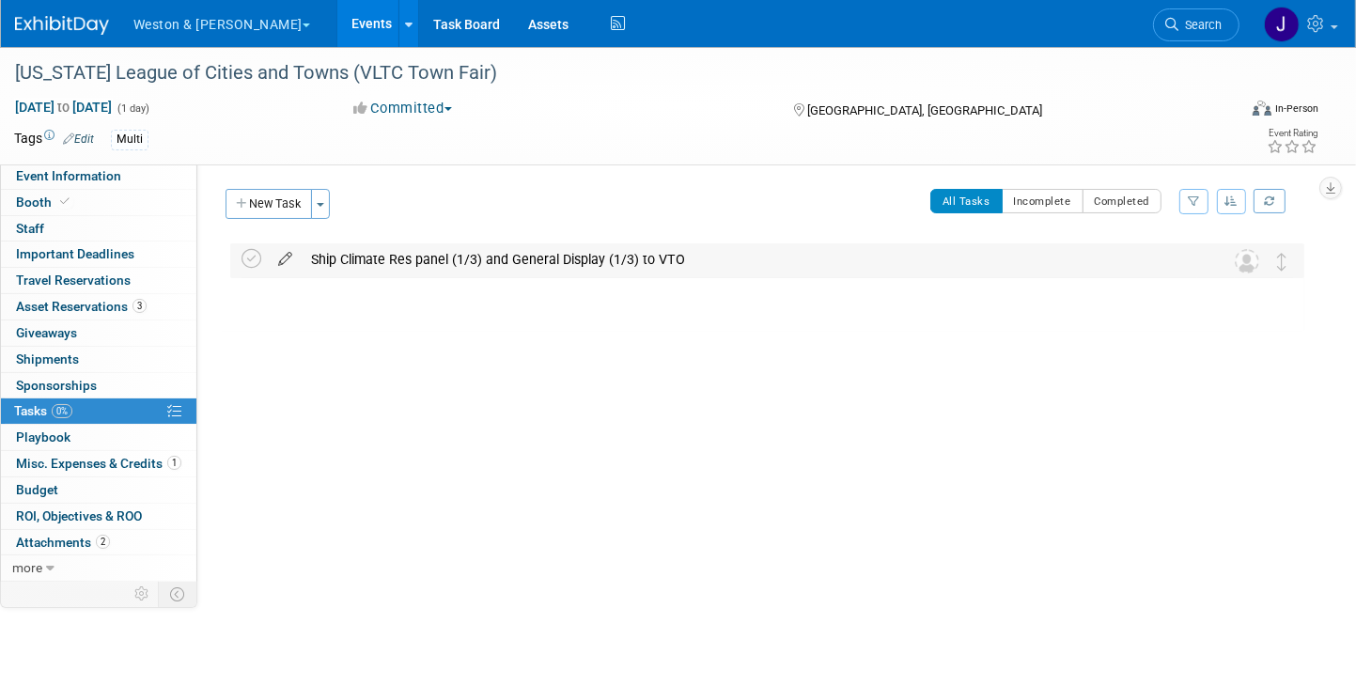
click at [281, 256] on icon at bounding box center [285, 254] width 33 height 23
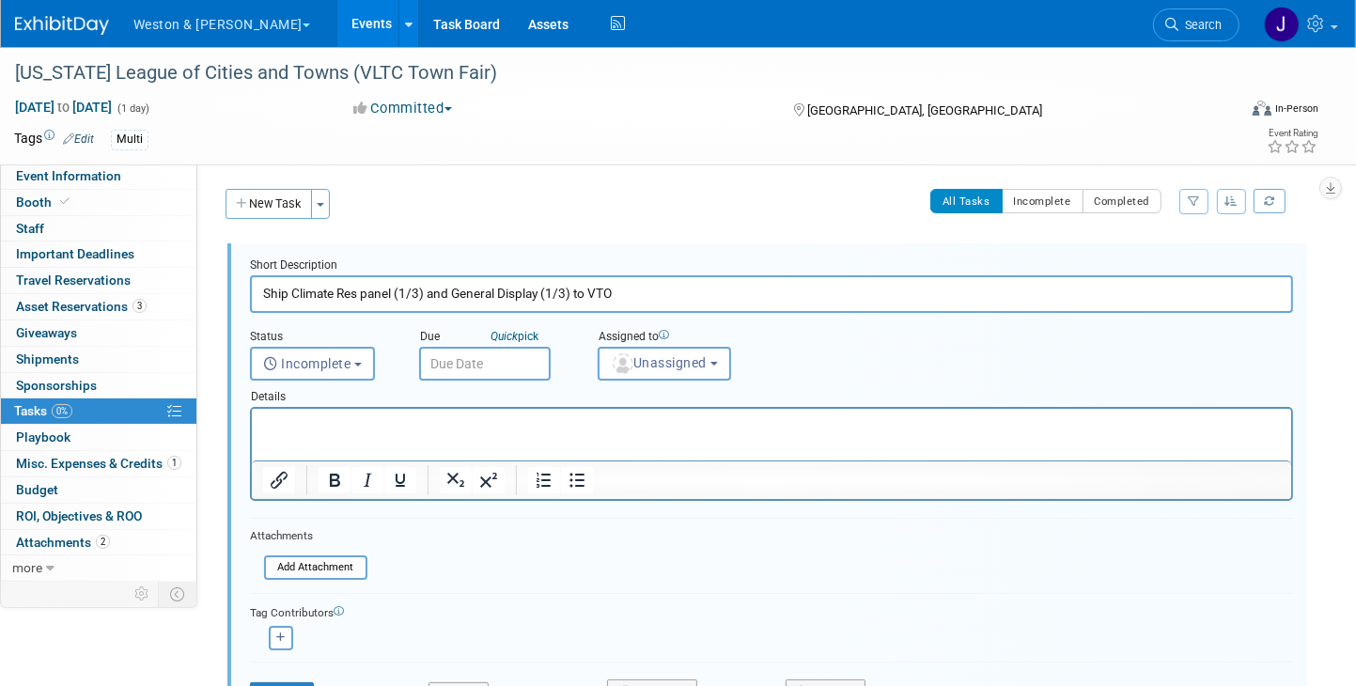
click at [452, 291] on input "Ship Climate Res panel (1/3) and General Display (1/3) to VTO" at bounding box center [771, 293] width 1043 height 37
click at [507, 290] on input "Ship General Display (1/3) to VTO" at bounding box center [771, 293] width 1043 height 37
type input "Ship General Display (1/3) to VTO"
click at [477, 359] on input "text" at bounding box center [485, 364] width 132 height 34
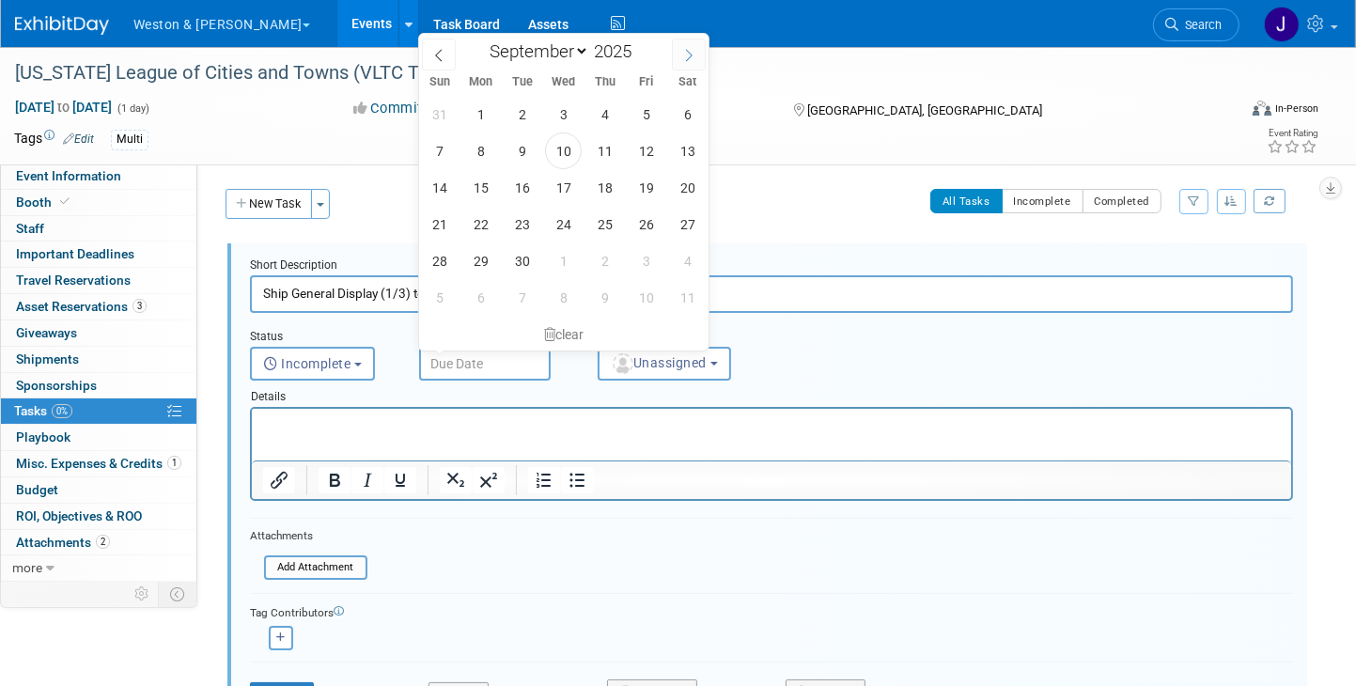
click at [689, 51] on icon at bounding box center [688, 55] width 13 height 13
select select "9"
click at [560, 106] on span "1" at bounding box center [563, 114] width 37 height 37
type input "[DATE]"
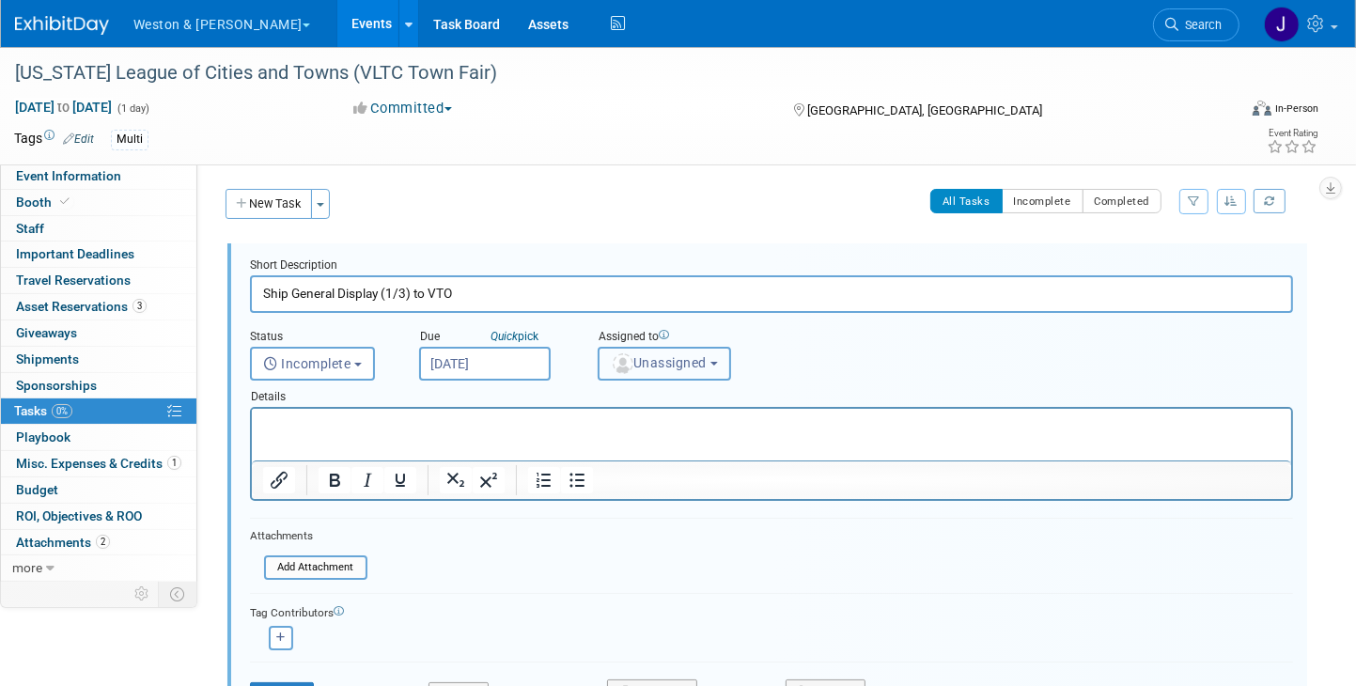
click at [716, 358] on button "Unassigned" at bounding box center [664, 364] width 133 height 34
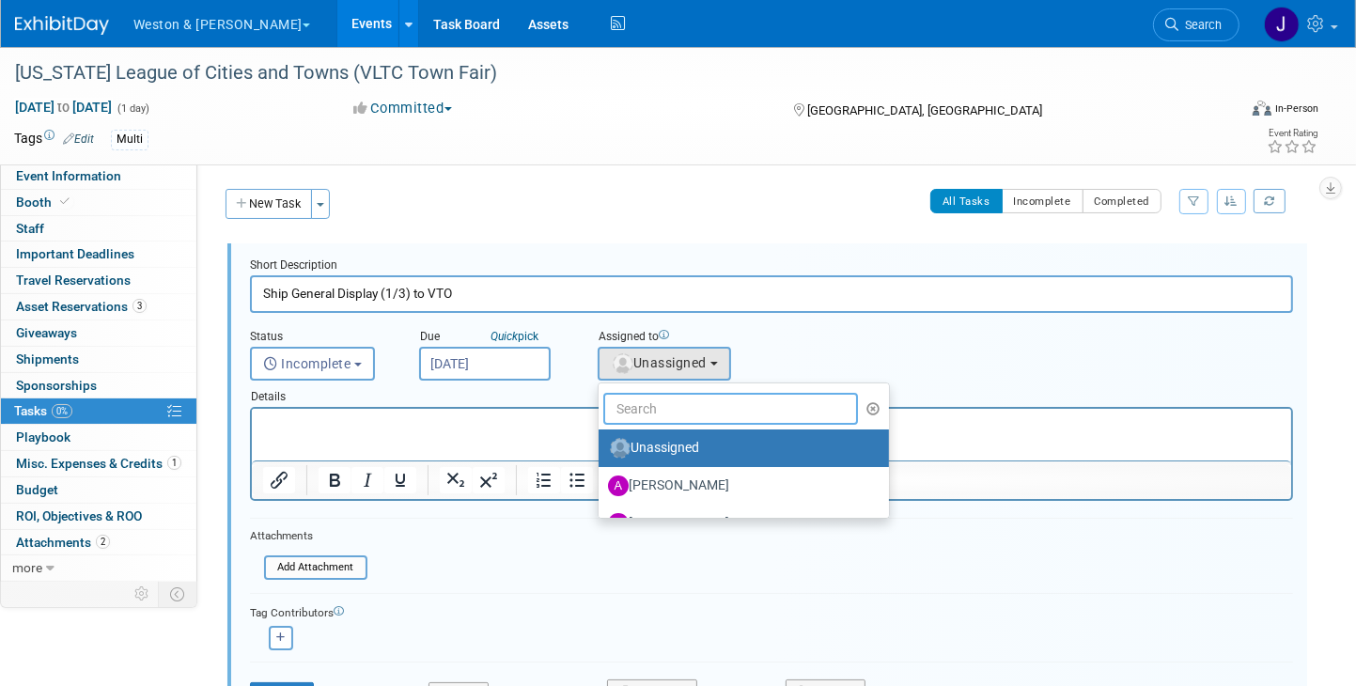
click at [740, 403] on input "text" at bounding box center [730, 409] width 255 height 32
type input "m"
type input "t"
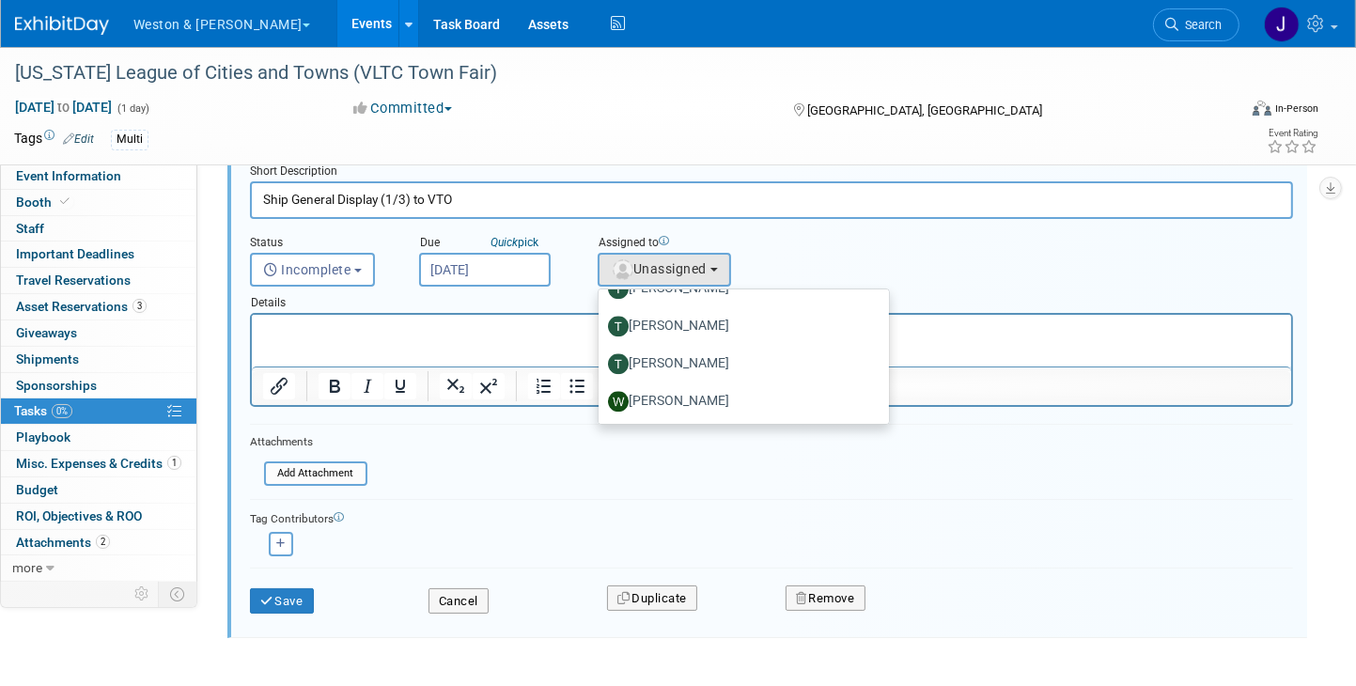
scroll to position [158, 0]
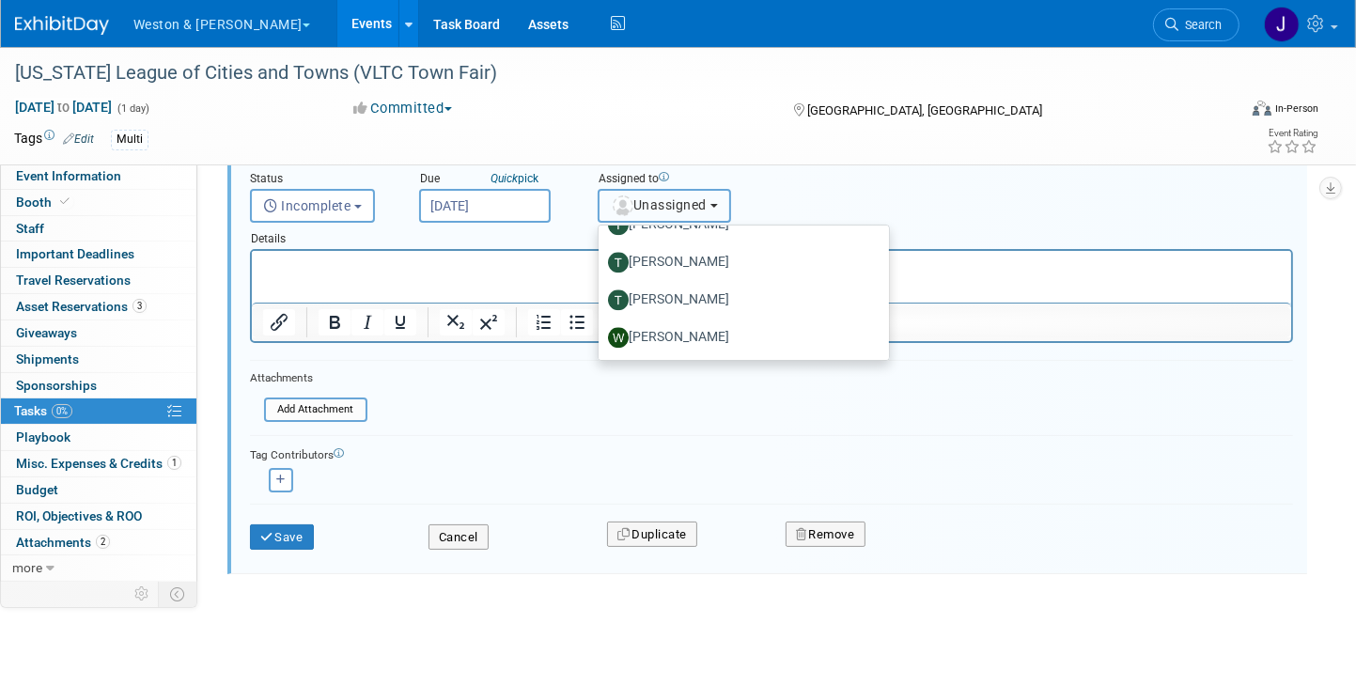
click at [687, 198] on span "Unassigned" at bounding box center [659, 204] width 96 height 15
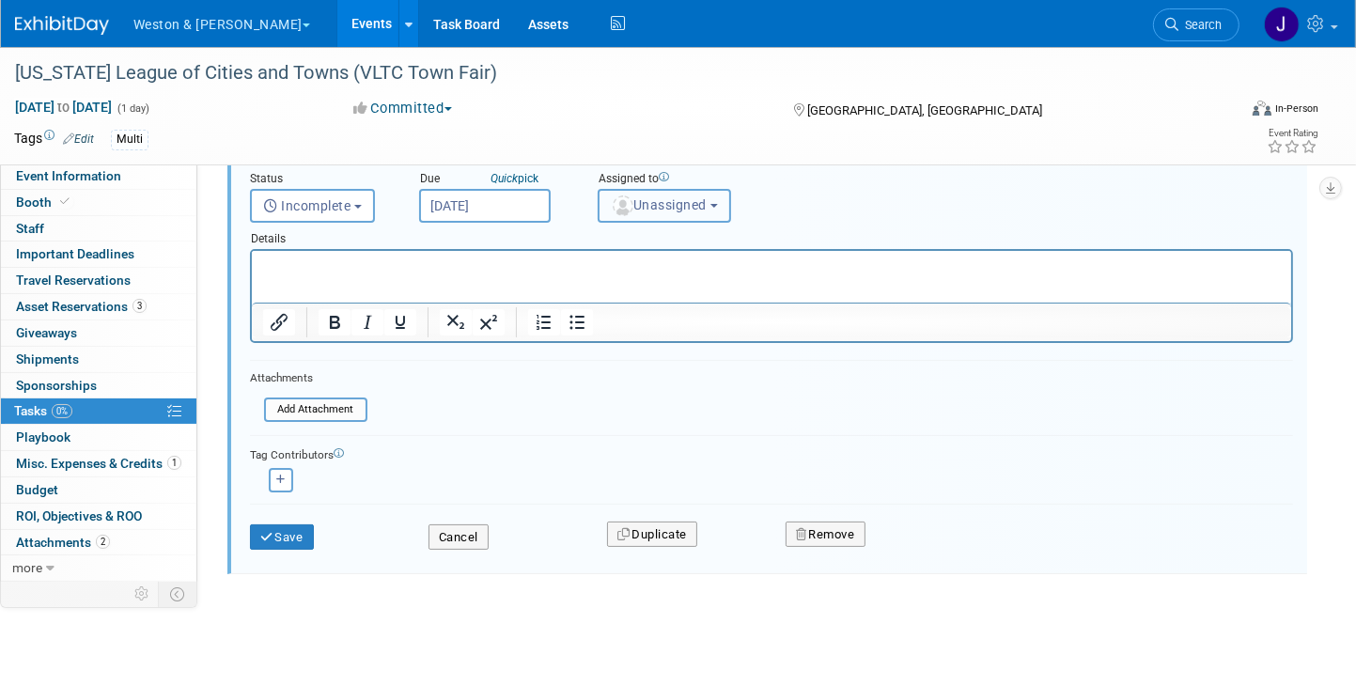
click at [695, 202] on span "Unassigned" at bounding box center [659, 204] width 96 height 15
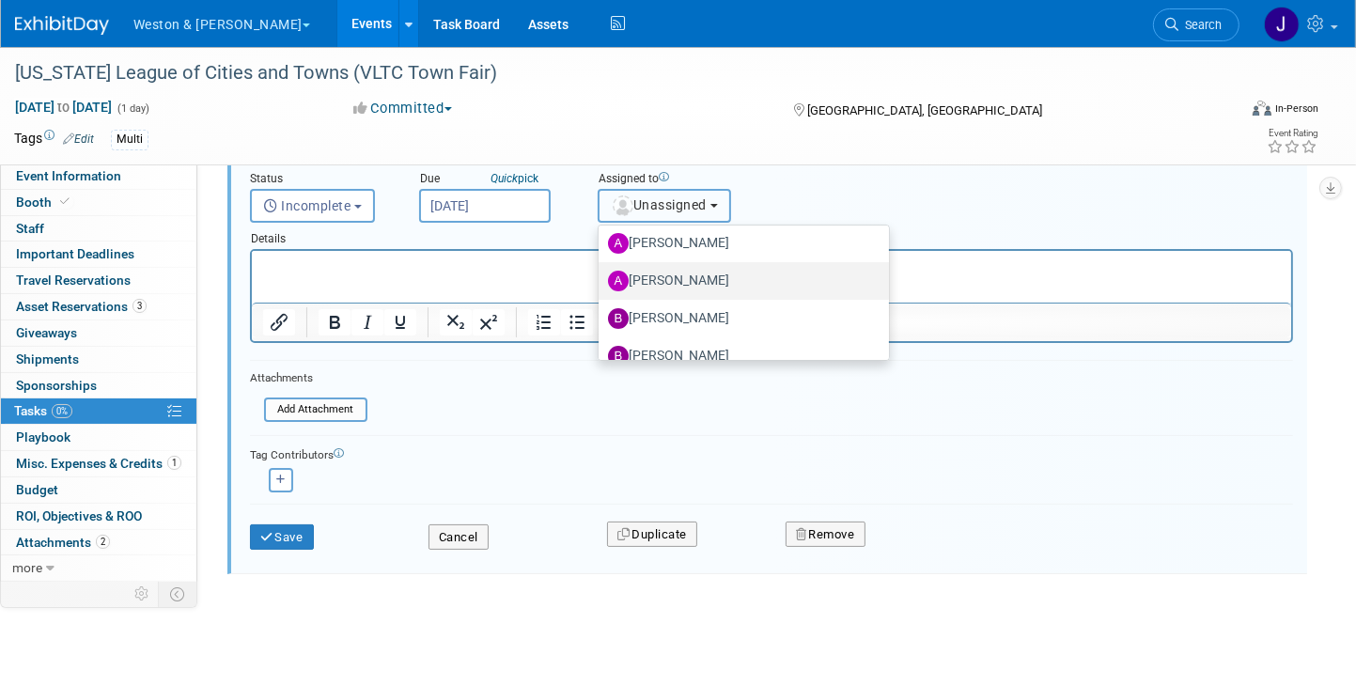
scroll to position [0, 0]
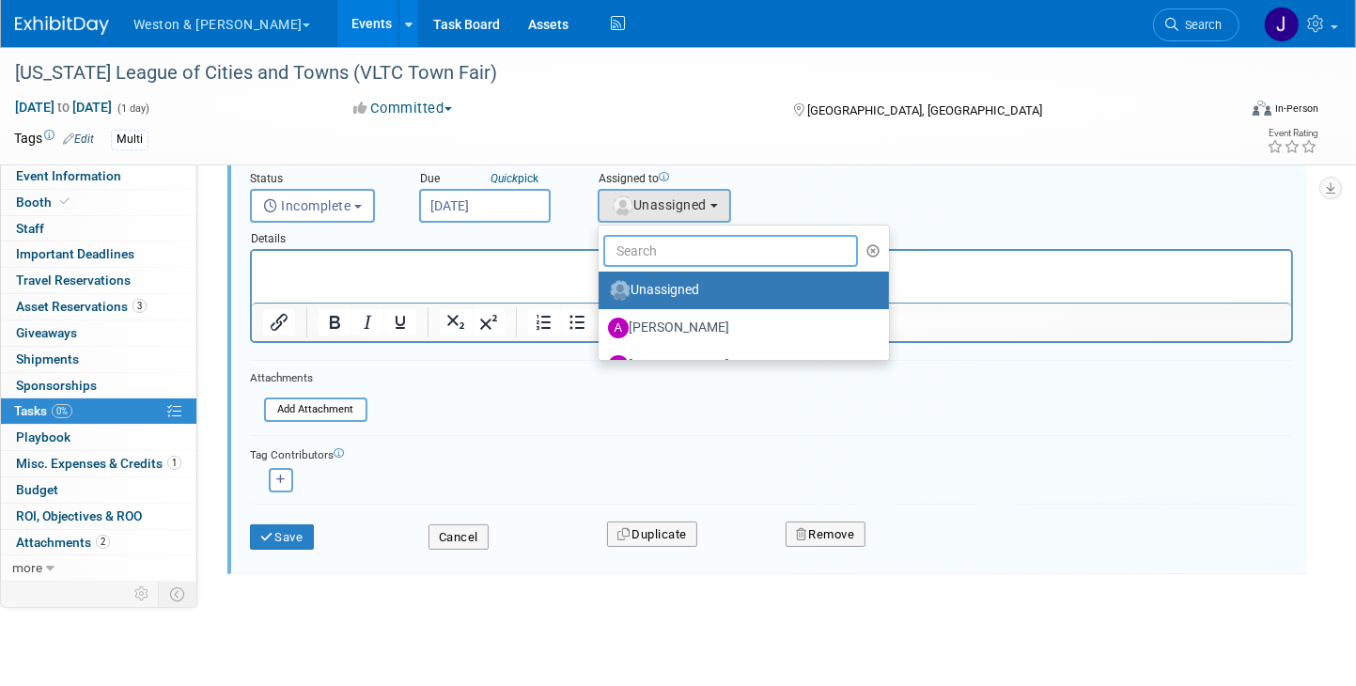
click at [705, 243] on input "text" at bounding box center [730, 251] width 255 height 32
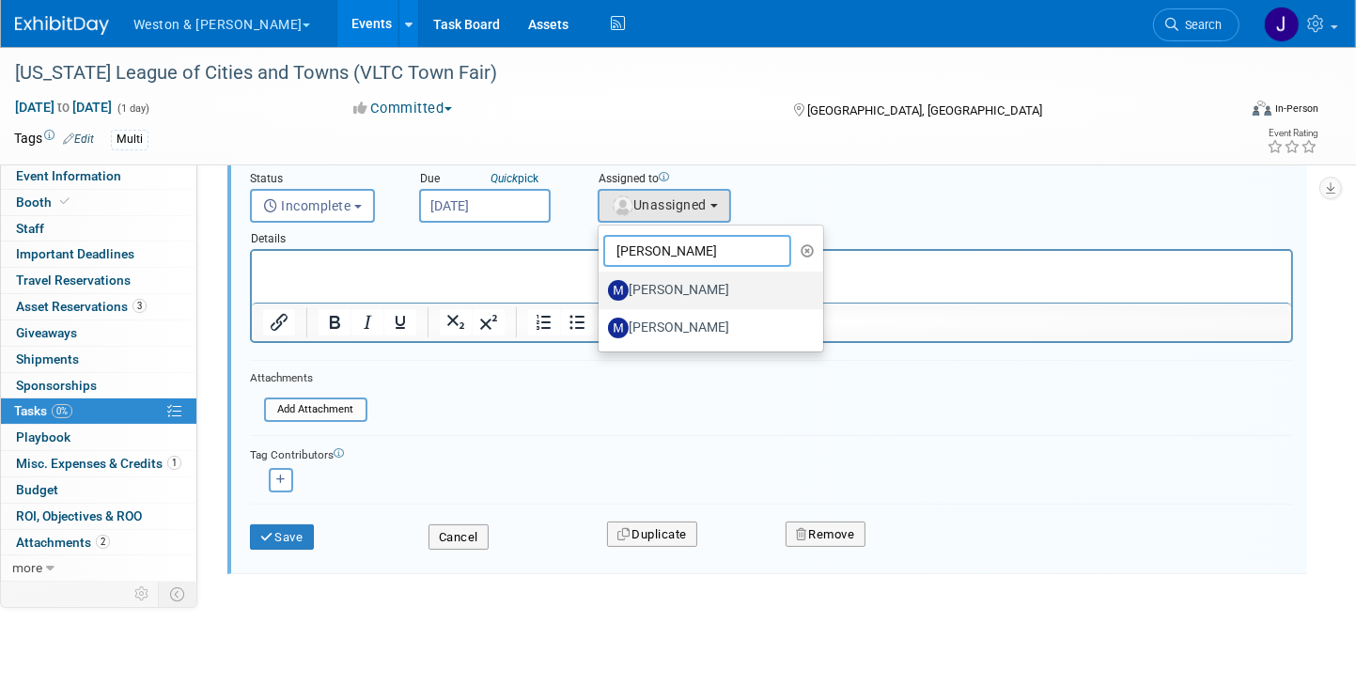
type input "[PERSON_NAME]"
click at [711, 283] on label "[PERSON_NAME]" at bounding box center [706, 290] width 196 height 30
click at [601, 283] on input "[PERSON_NAME]" at bounding box center [595, 288] width 12 height 12
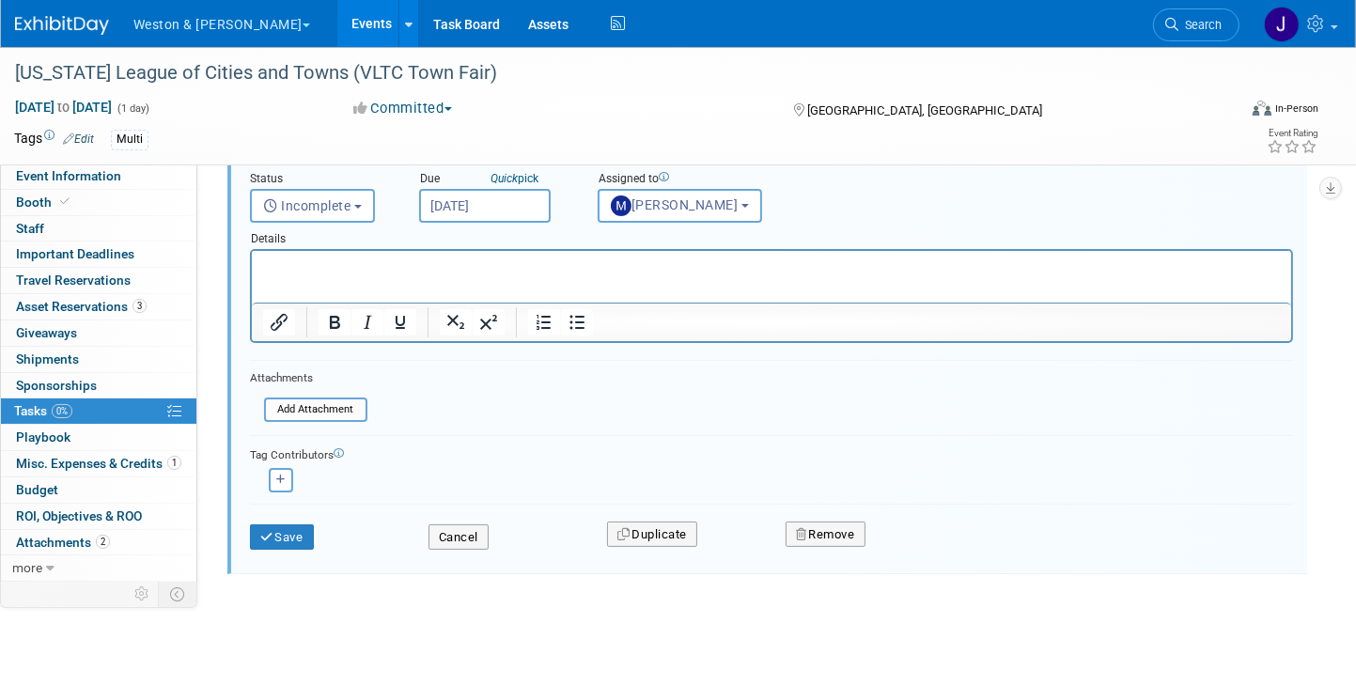
select select "d49162ba-a5f8-40e1-aa34-492ad7999e7d"
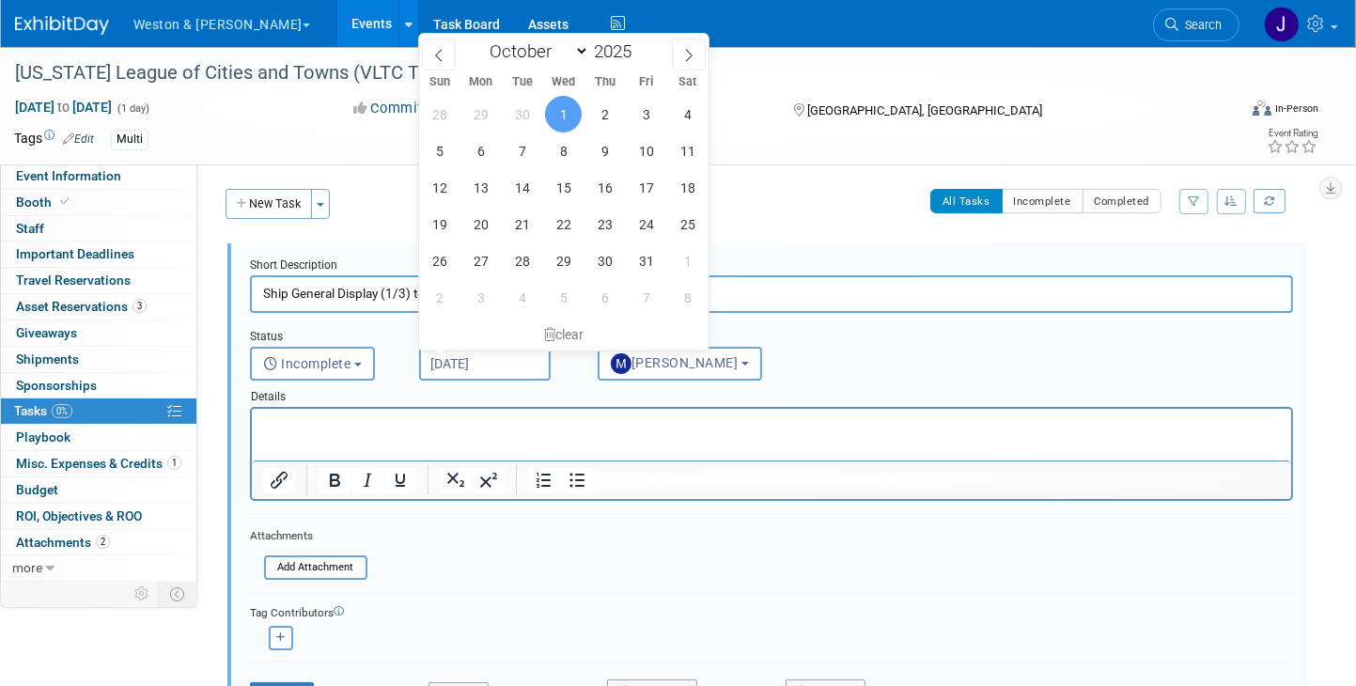
click at [474, 357] on input "[DATE]" at bounding box center [485, 364] width 132 height 34
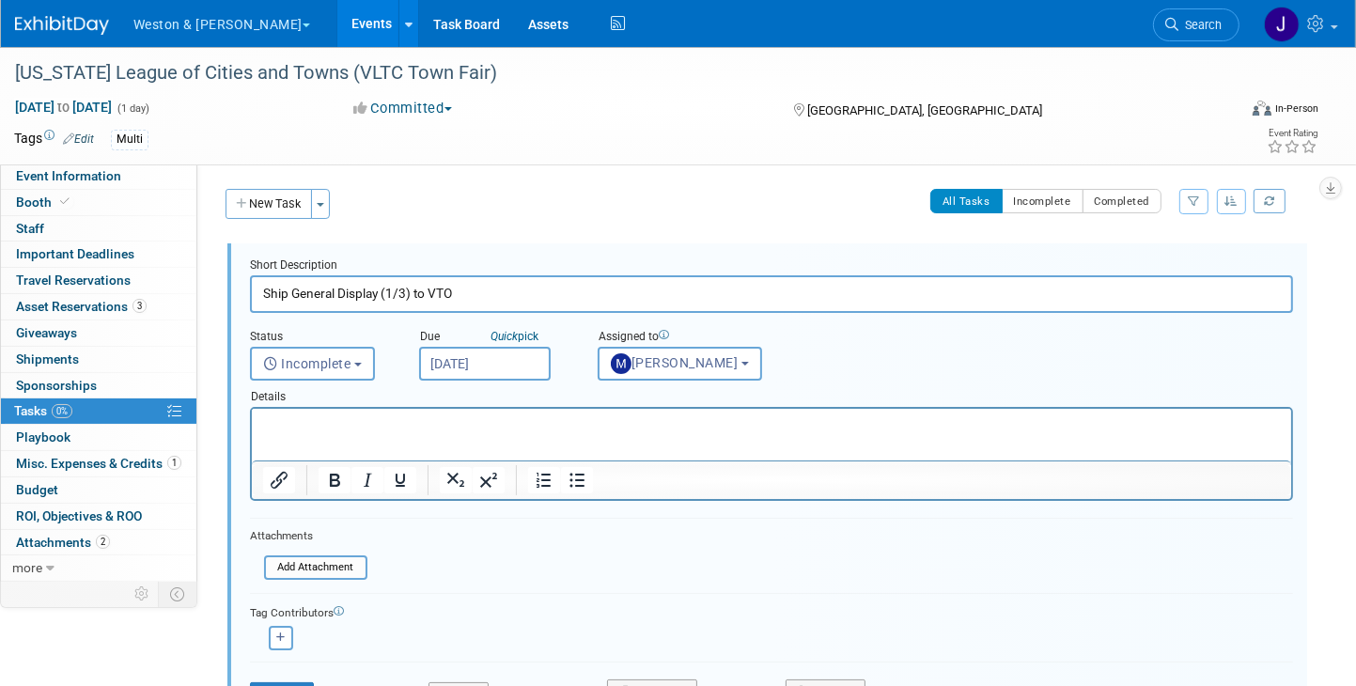
click at [835, 208] on div "All Tasks Incomplete Completed Filter by Assignee -- Select Assignee -- All una…" at bounding box center [822, 208] width 964 height 39
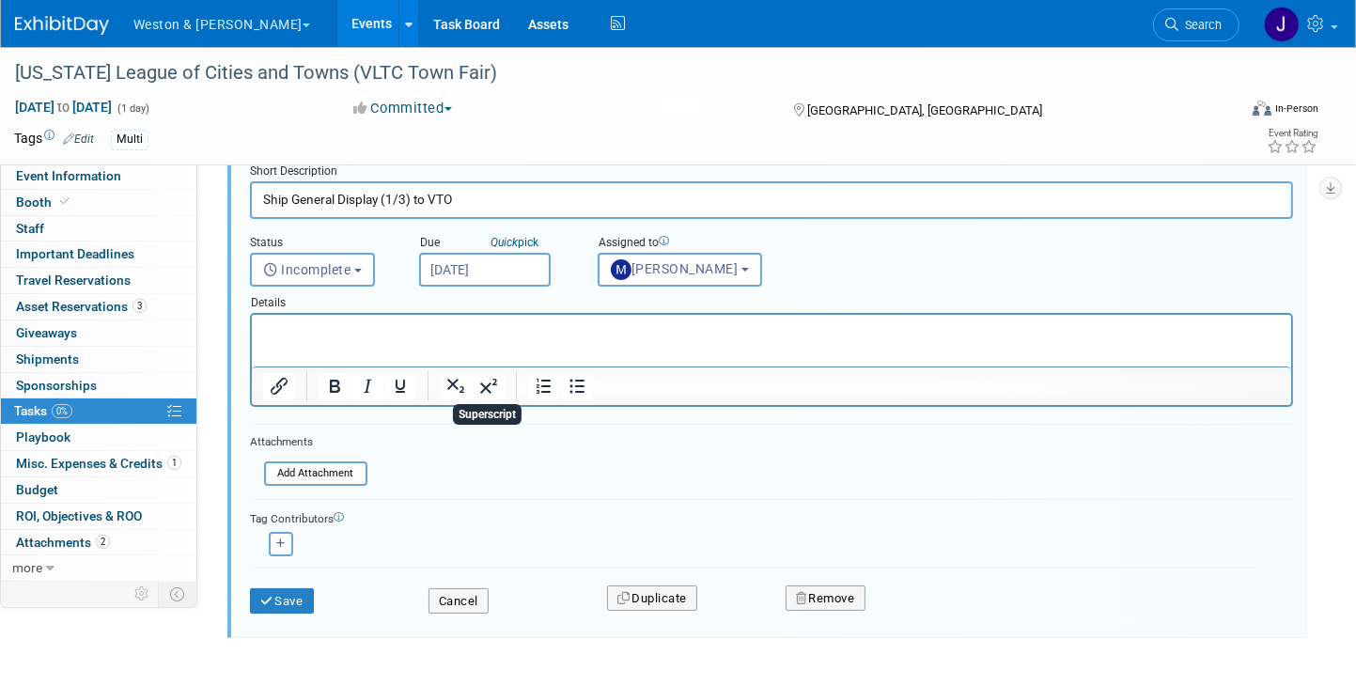
scroll to position [158, 0]
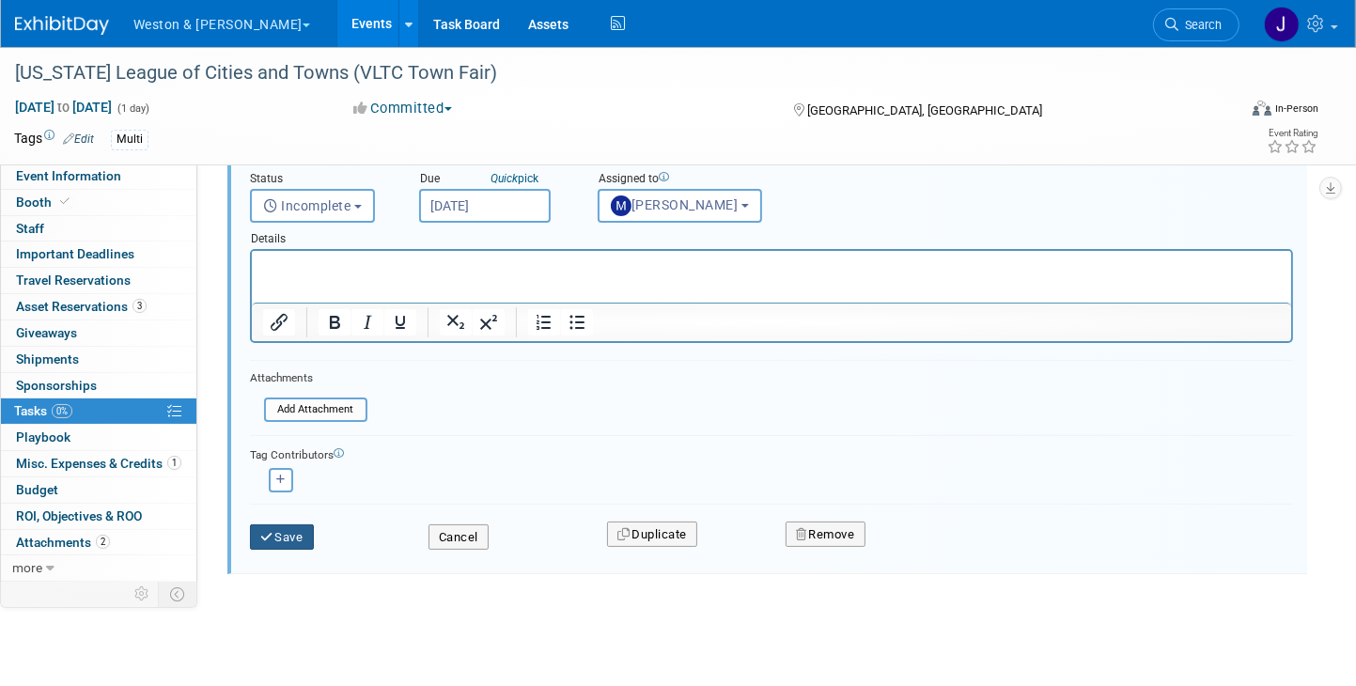
click at [283, 527] on button "Save" at bounding box center [282, 537] width 64 height 26
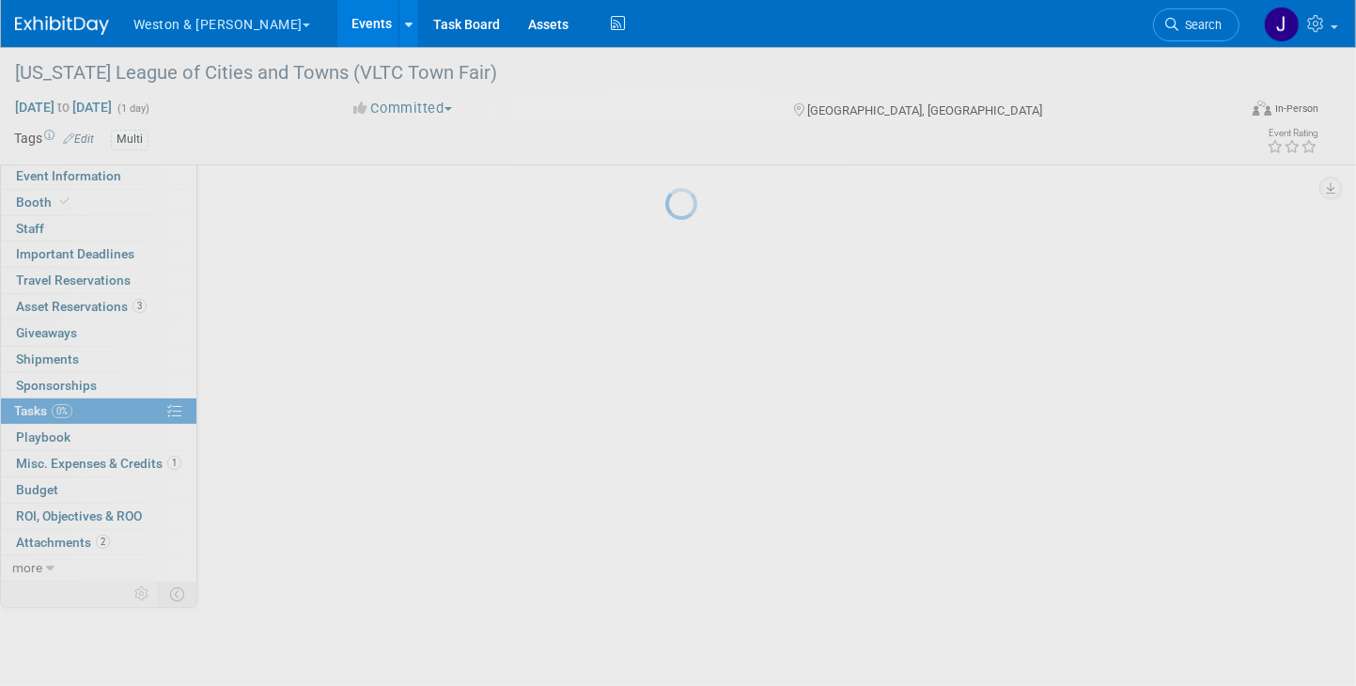
scroll to position [0, 0]
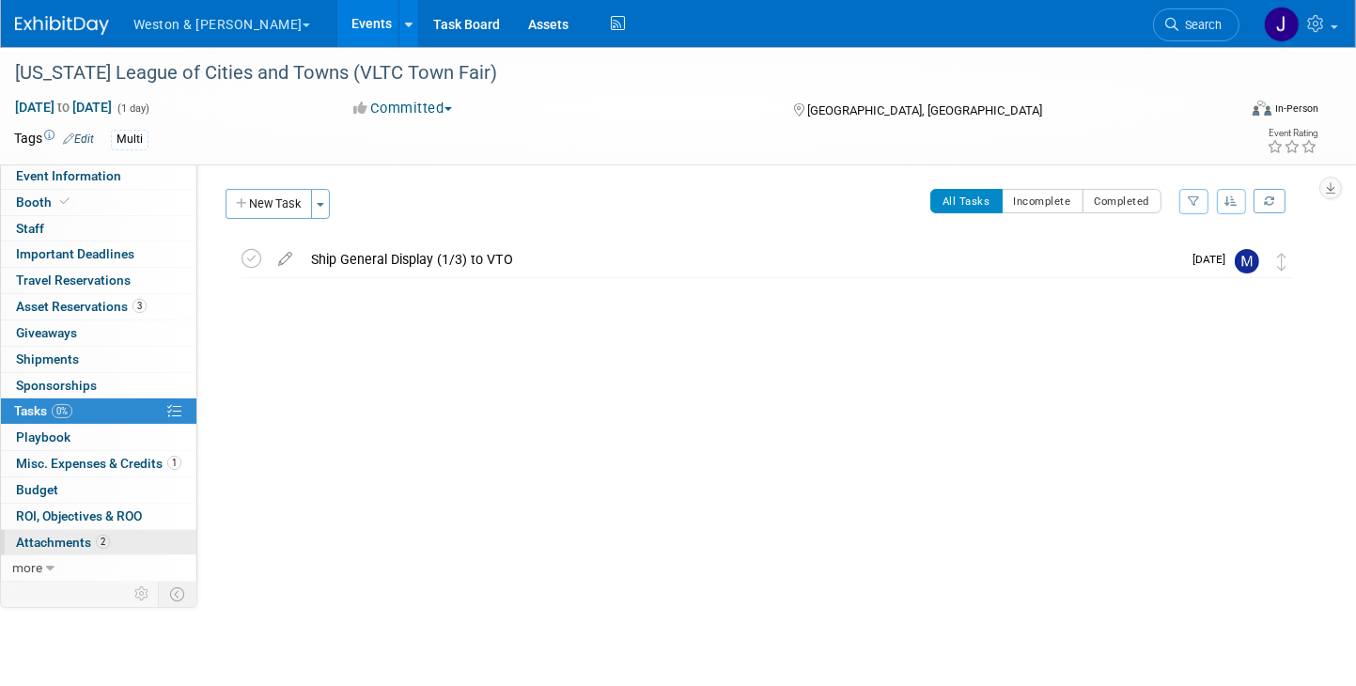
click at [67, 536] on span "Attachments 2" at bounding box center [63, 542] width 94 height 15
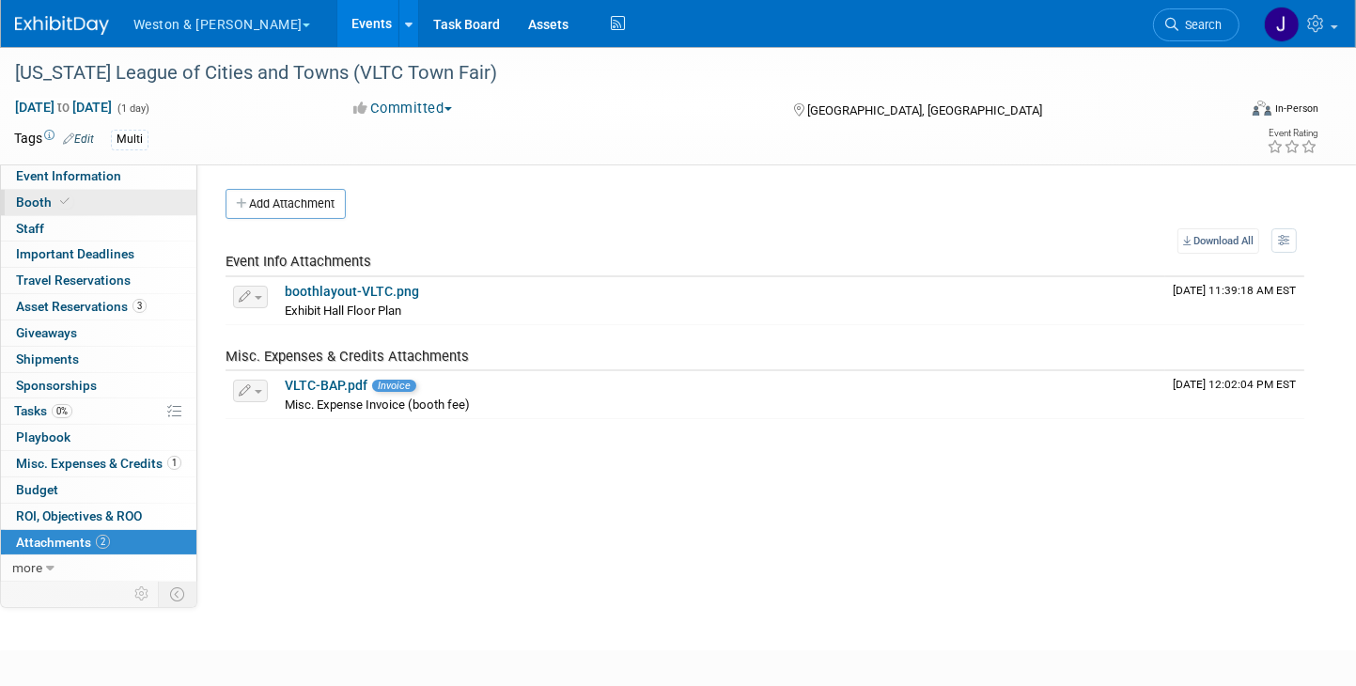
click at [34, 200] on span "Booth" at bounding box center [44, 201] width 57 height 15
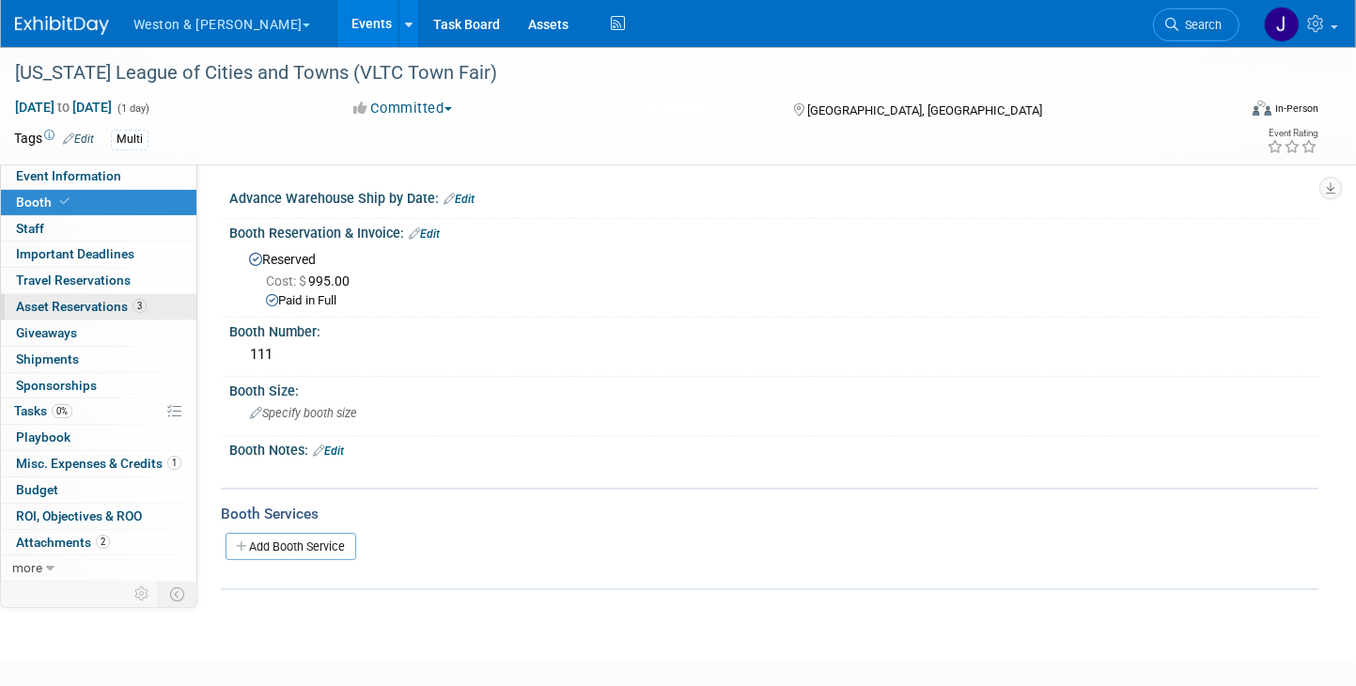
click at [80, 307] on span "Asset Reservations 3" at bounding box center [81, 306] width 131 height 15
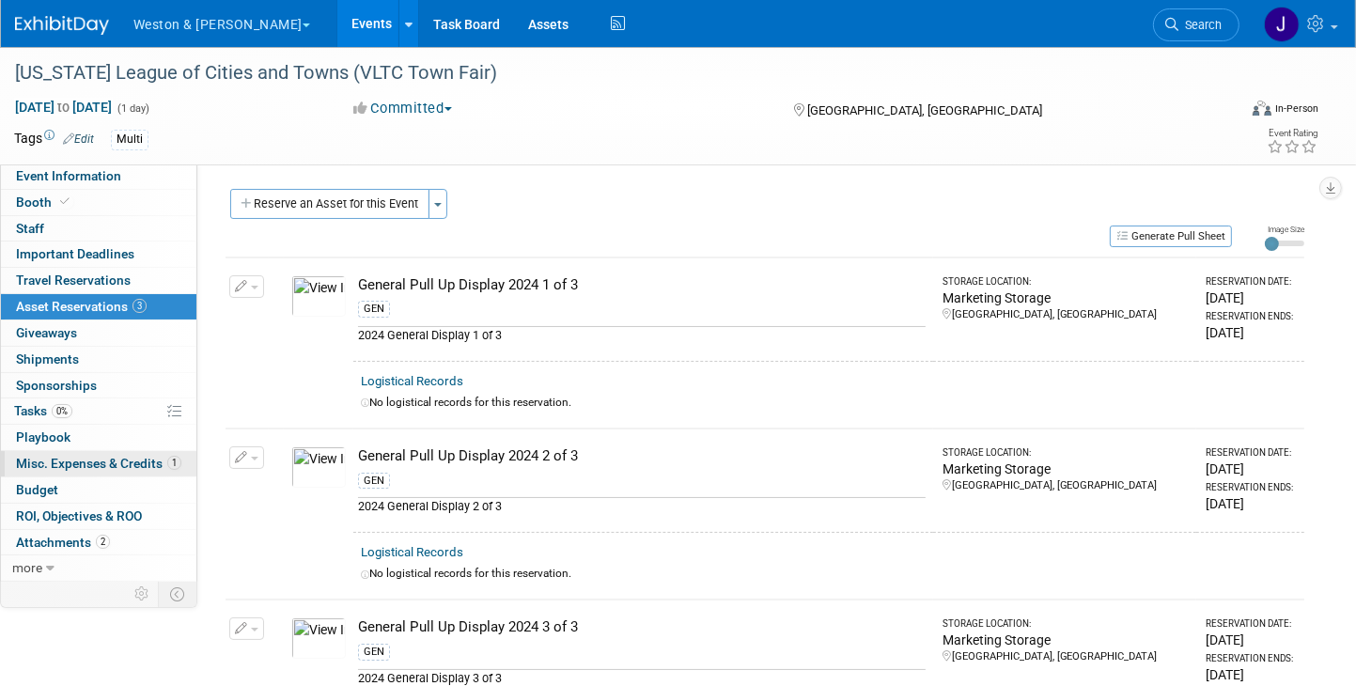
click at [85, 463] on span "Misc. Expenses & Credits 1" at bounding box center [98, 463] width 165 height 15
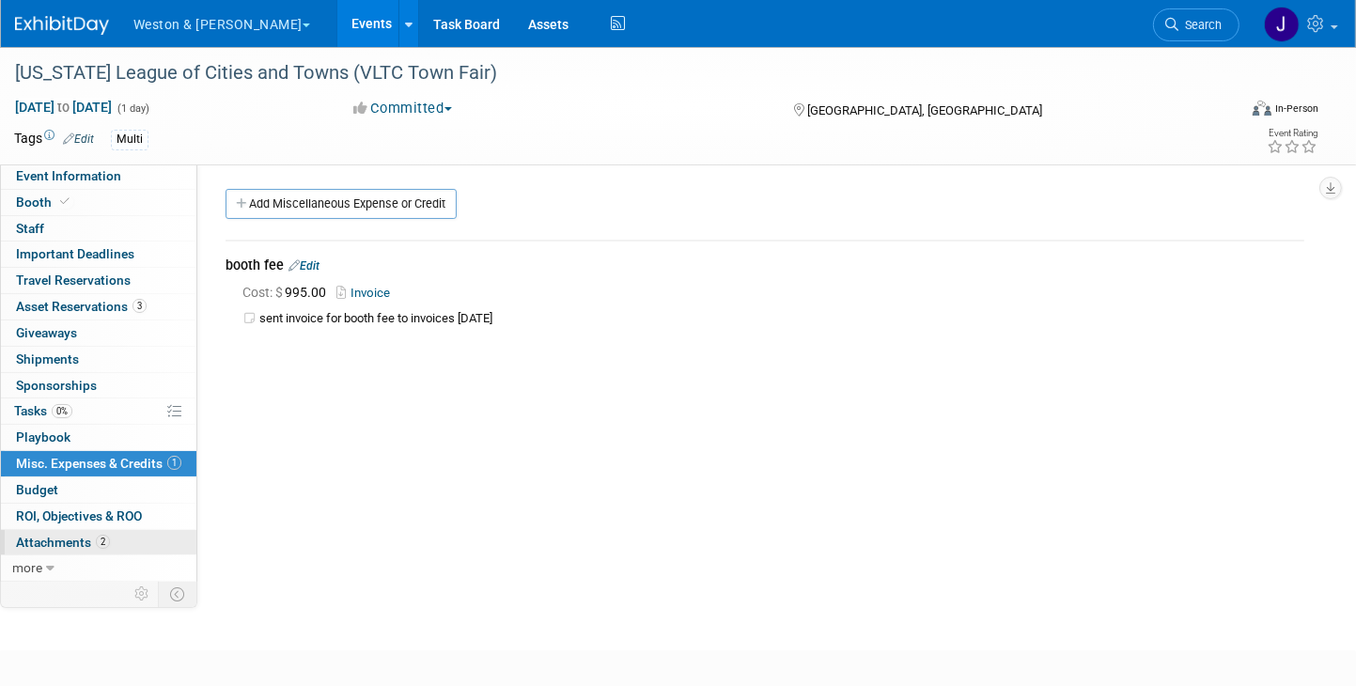
drag, startPoint x: 38, startPoint y: 538, endPoint x: 43, endPoint y: 529, distance: 11.0
click at [38, 538] on span "Attachments 2" at bounding box center [63, 542] width 94 height 15
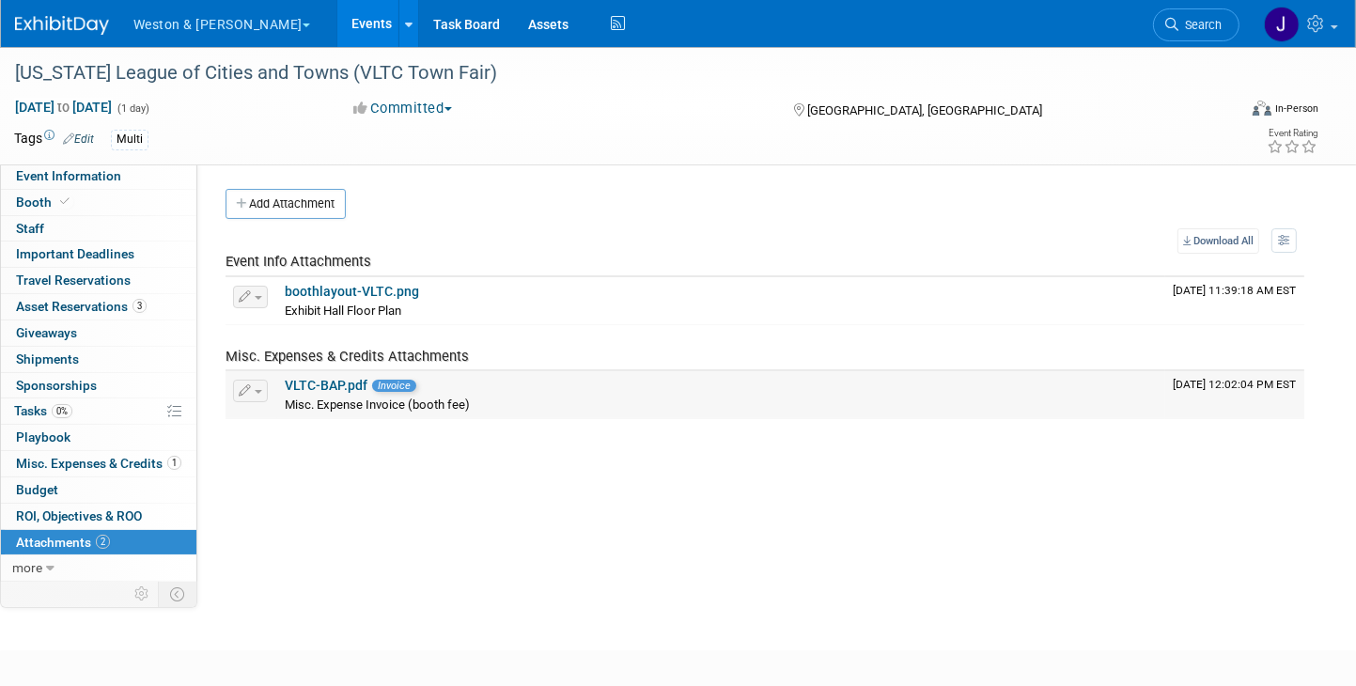
click at [323, 391] on link "VLTC-BAP.pdf" at bounding box center [326, 385] width 83 height 15
click at [349, 293] on link "boothlayout-VLTC.png" at bounding box center [352, 291] width 134 height 15
click at [423, 19] on link "Task Board" at bounding box center [466, 23] width 95 height 47
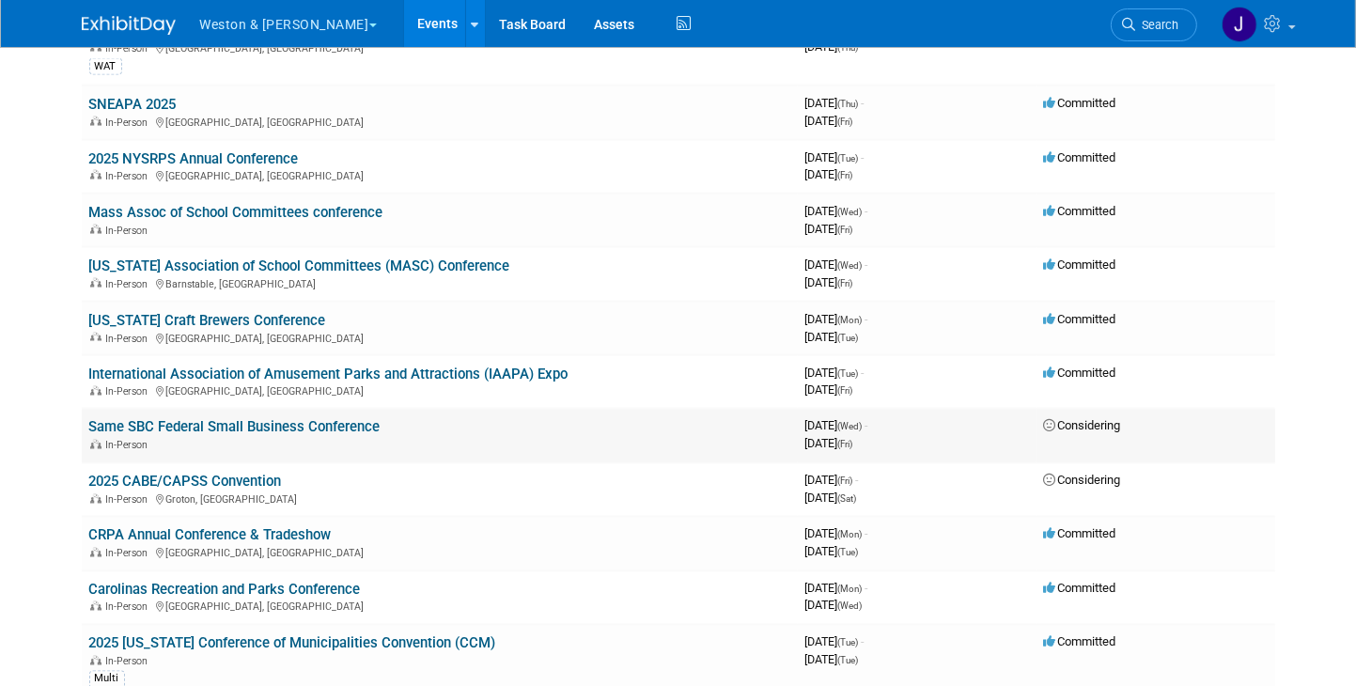
scroll to position [3100, 0]
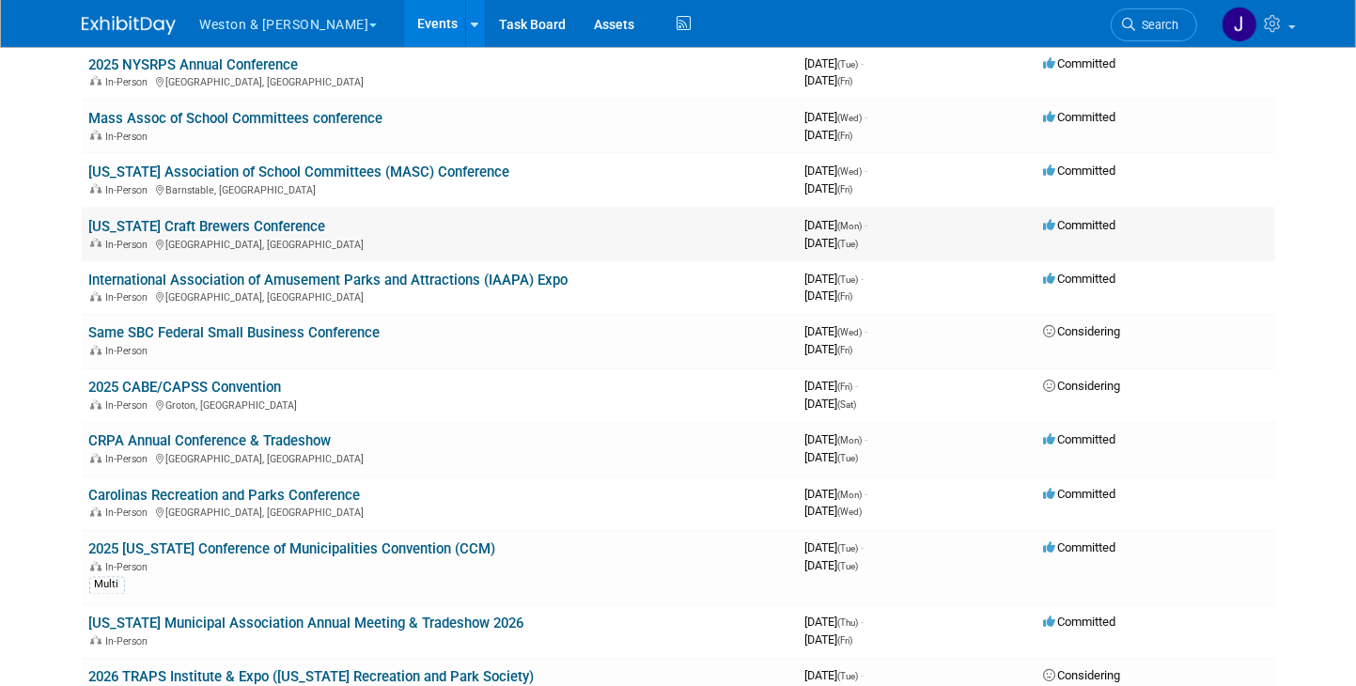
click at [246, 218] on link "[US_STATE] Craft Brewers Conference" at bounding box center [207, 226] width 237 height 17
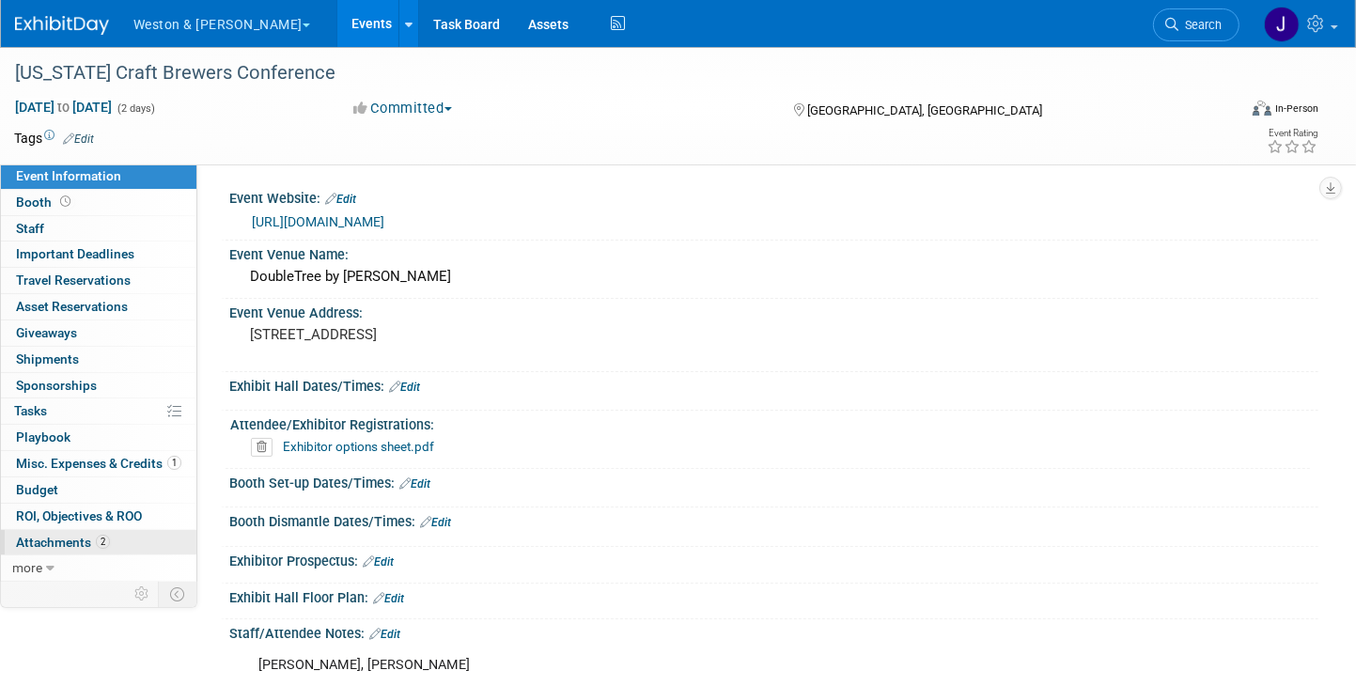
click at [49, 535] on span "Attachments 2" at bounding box center [63, 542] width 94 height 15
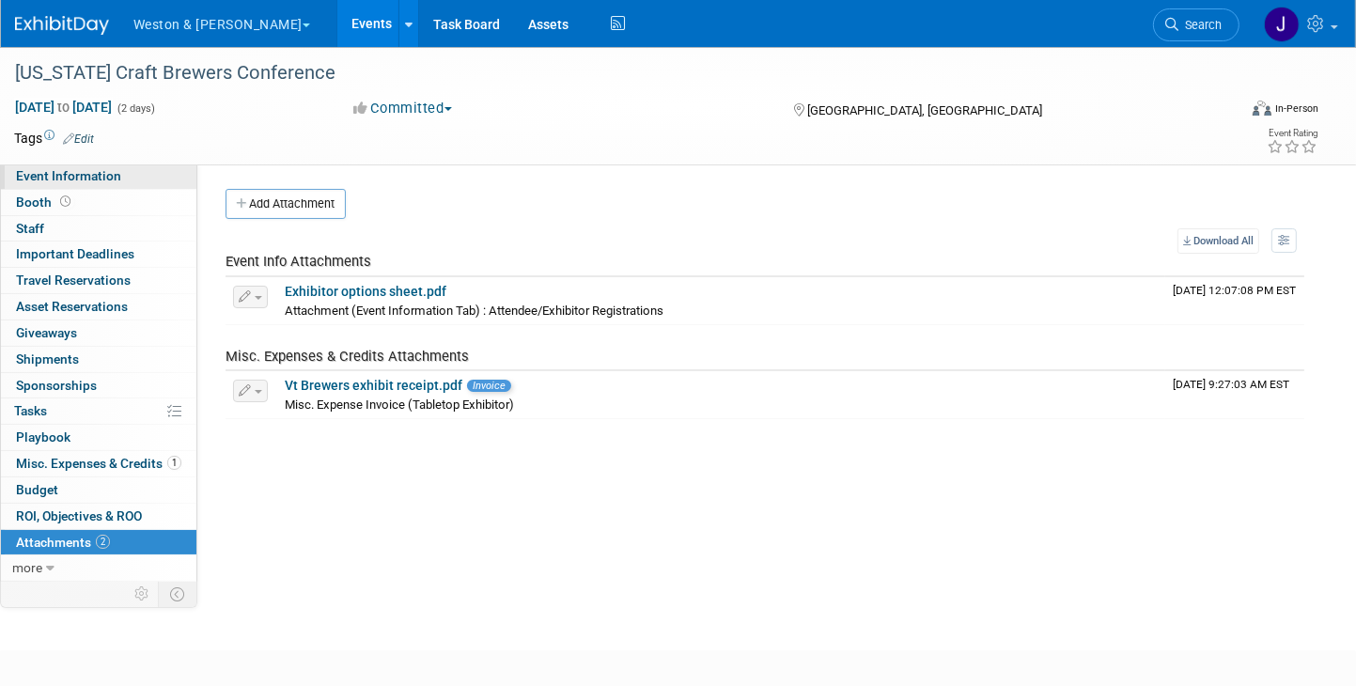
click at [69, 176] on span "Event Information" at bounding box center [68, 175] width 105 height 15
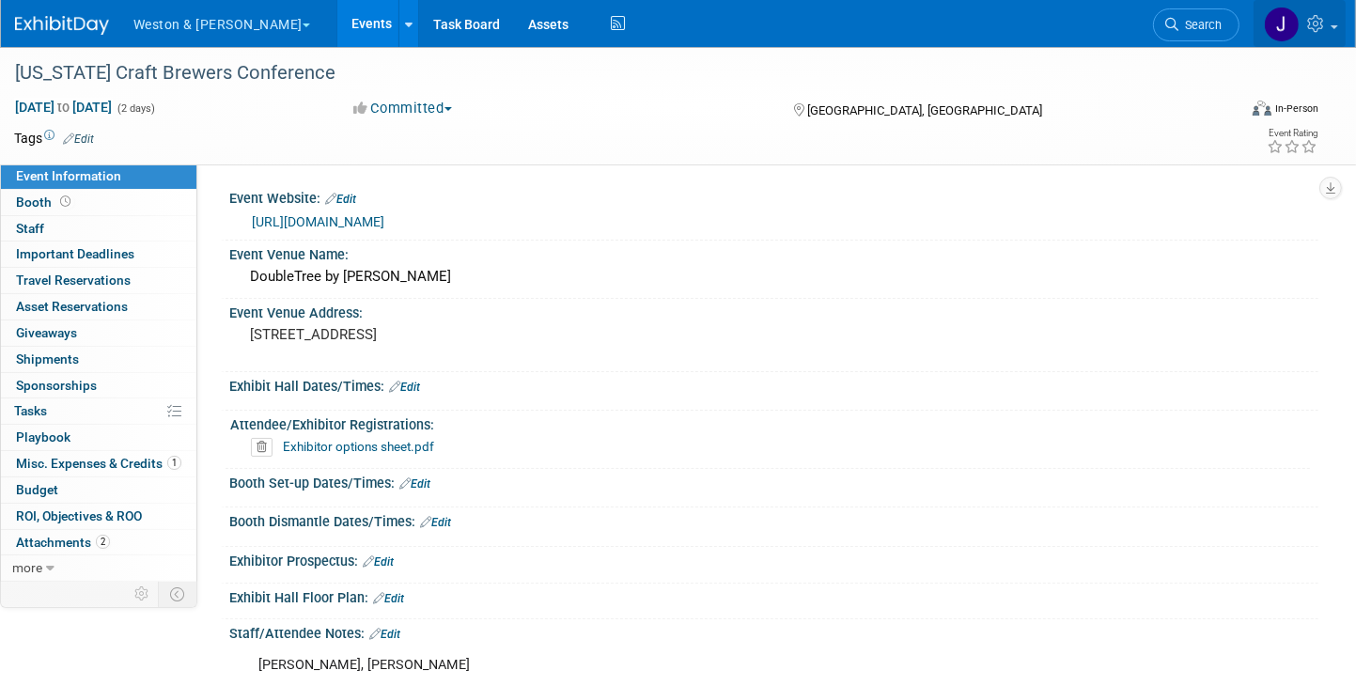
click at [1280, 22] on img at bounding box center [1282, 25] width 36 height 36
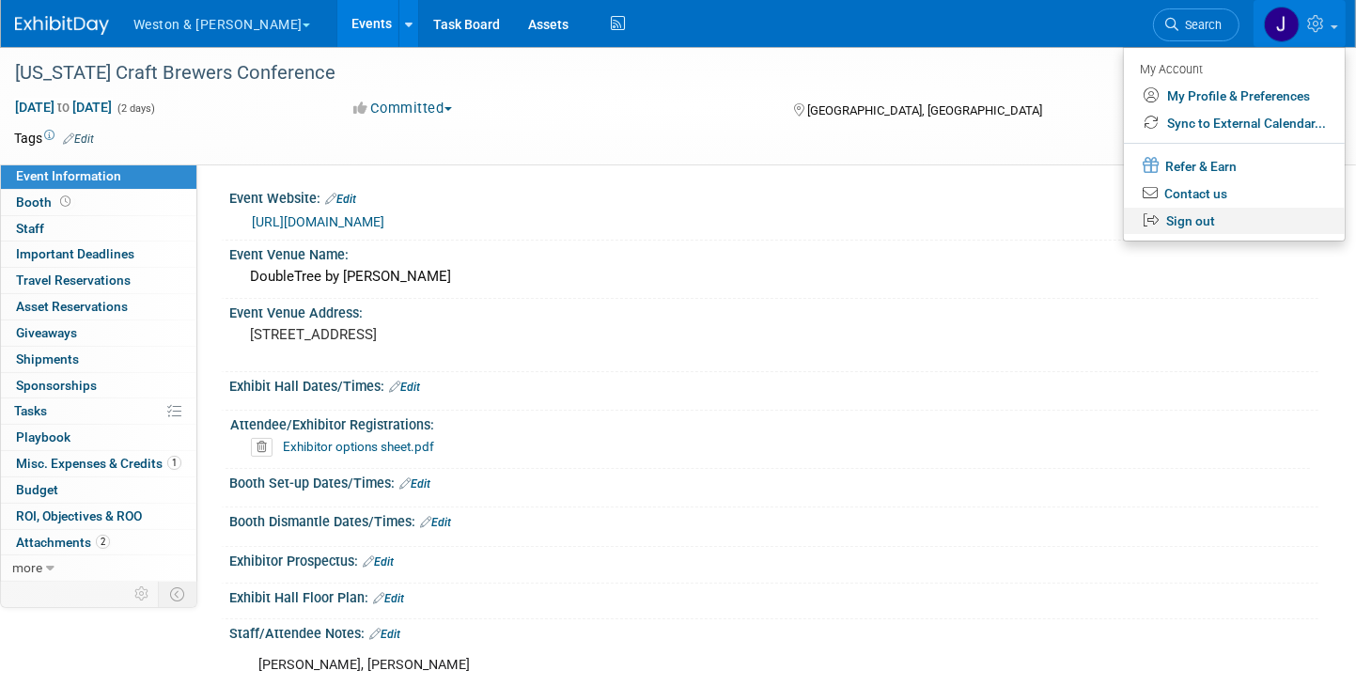
click at [1185, 222] on link "Sign out" at bounding box center [1234, 221] width 221 height 27
